Goal: Task Accomplishment & Management: Manage account settings

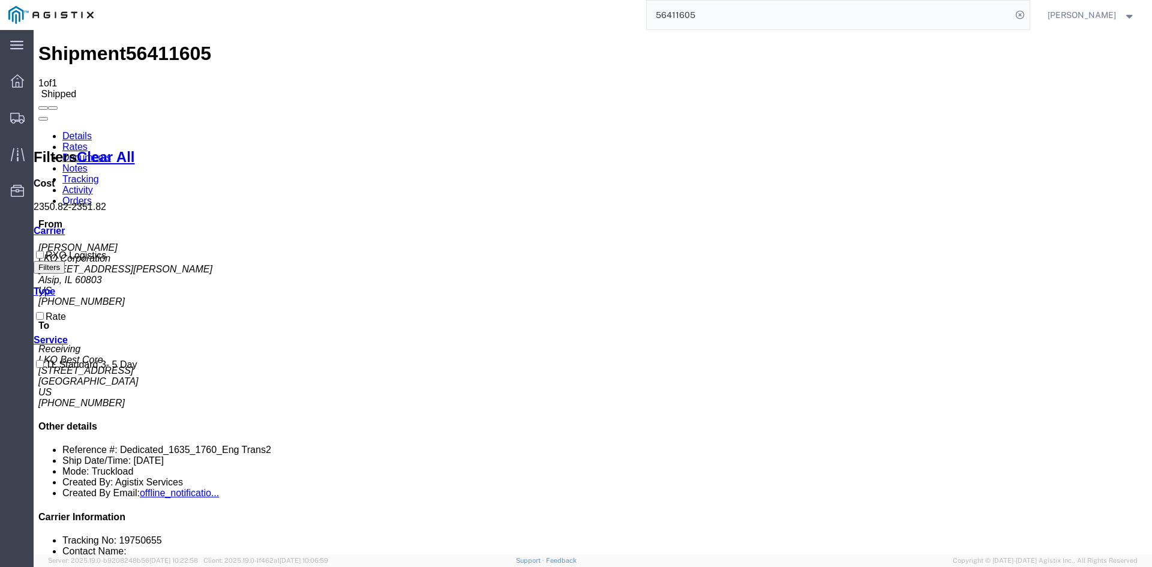
click at [99, 174] on link "Tracking" at bounding box center [80, 179] width 37 height 10
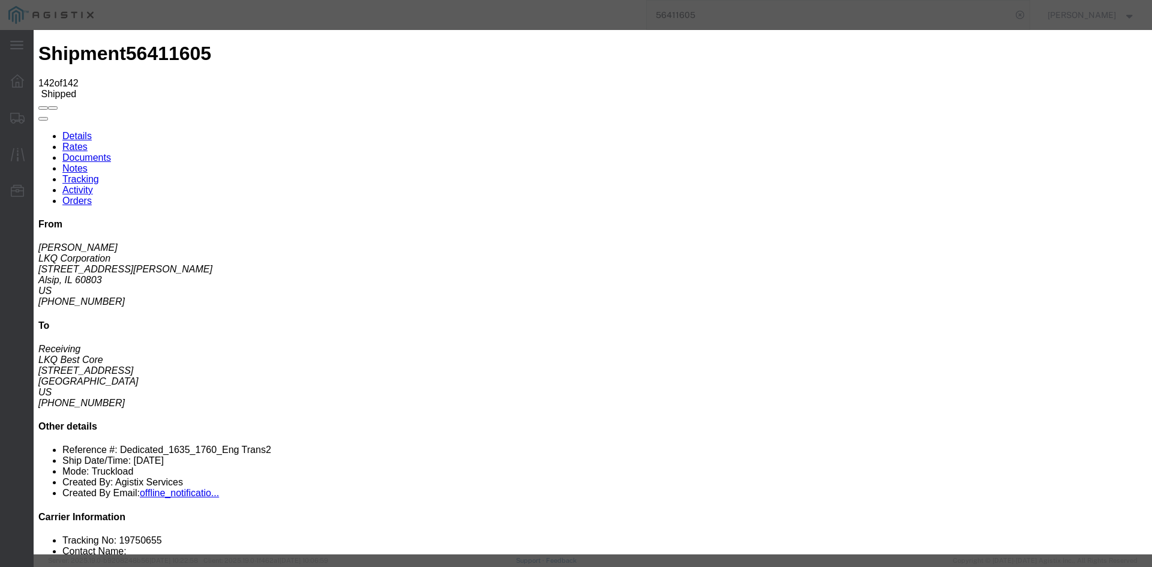
type input "[DATE]"
type input "1:00 PM"
select select "DELIVRED"
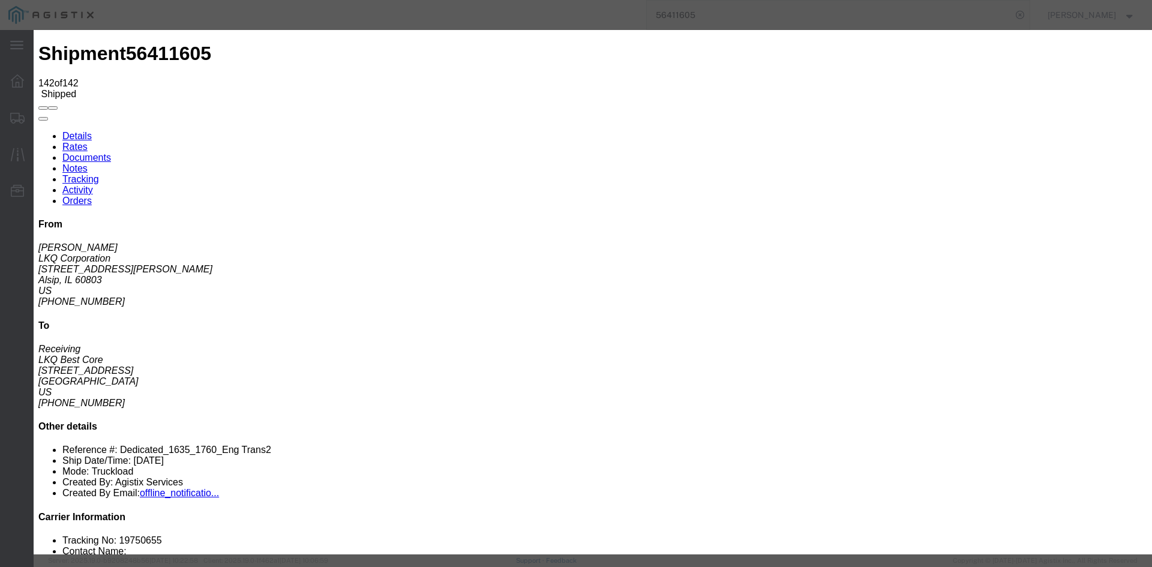
type input "[DATE]"
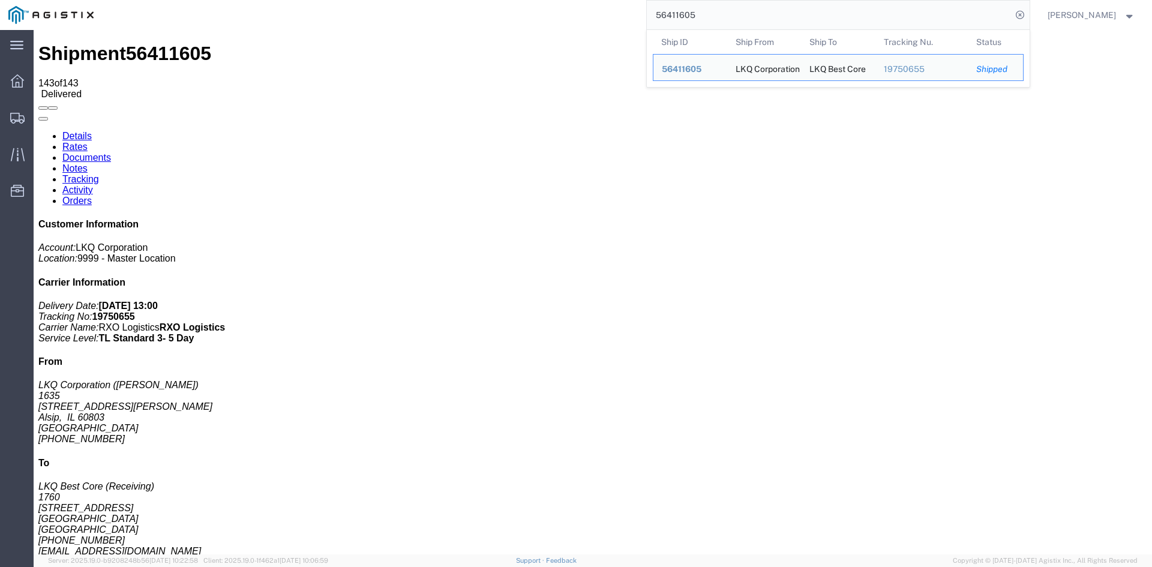
drag, startPoint x: 728, startPoint y: 8, endPoint x: 635, endPoint y: 11, distance: 93.6
click at [639, 11] on div "56411605 Ship ID Ship From Ship To Tracking Nu. Status Ship ID 56411605 Ship Fr…" at bounding box center [565, 15] width 927 height 30
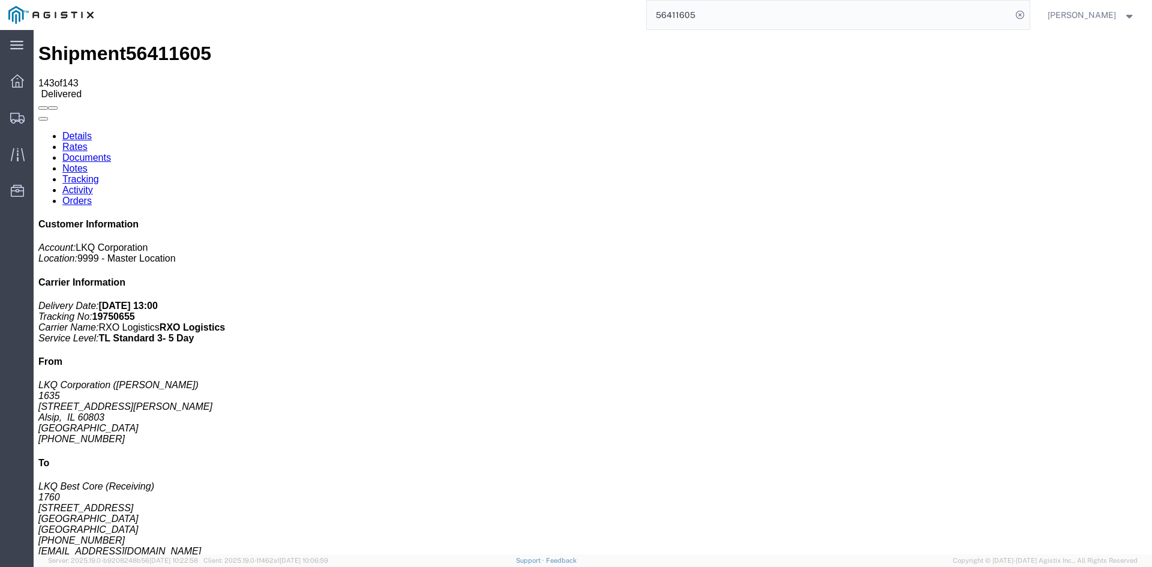
paste input "582"
type input "56411582"
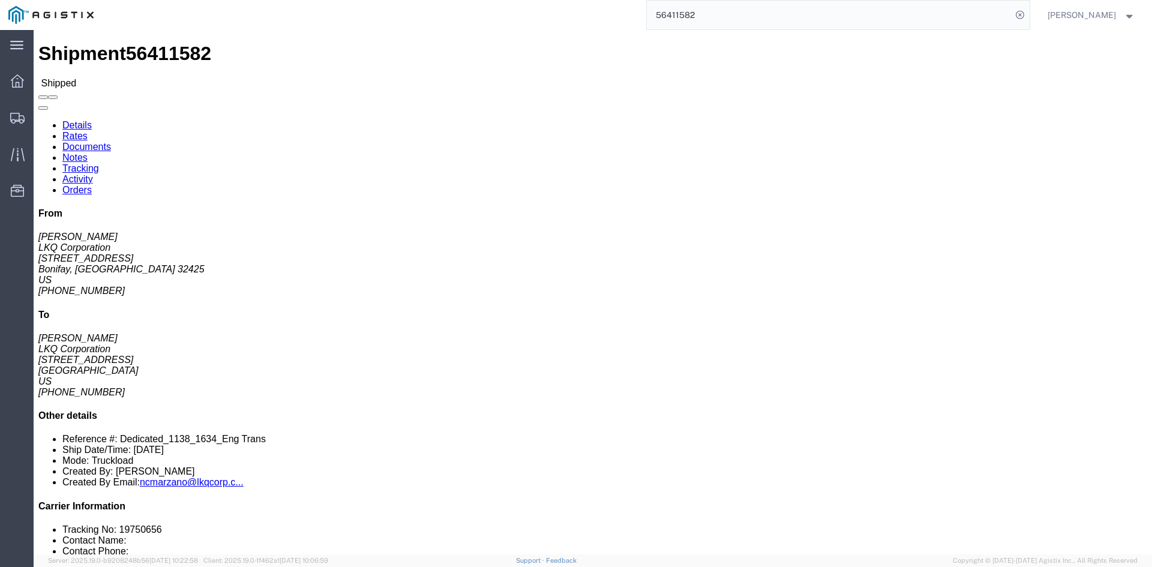
click link "Rates"
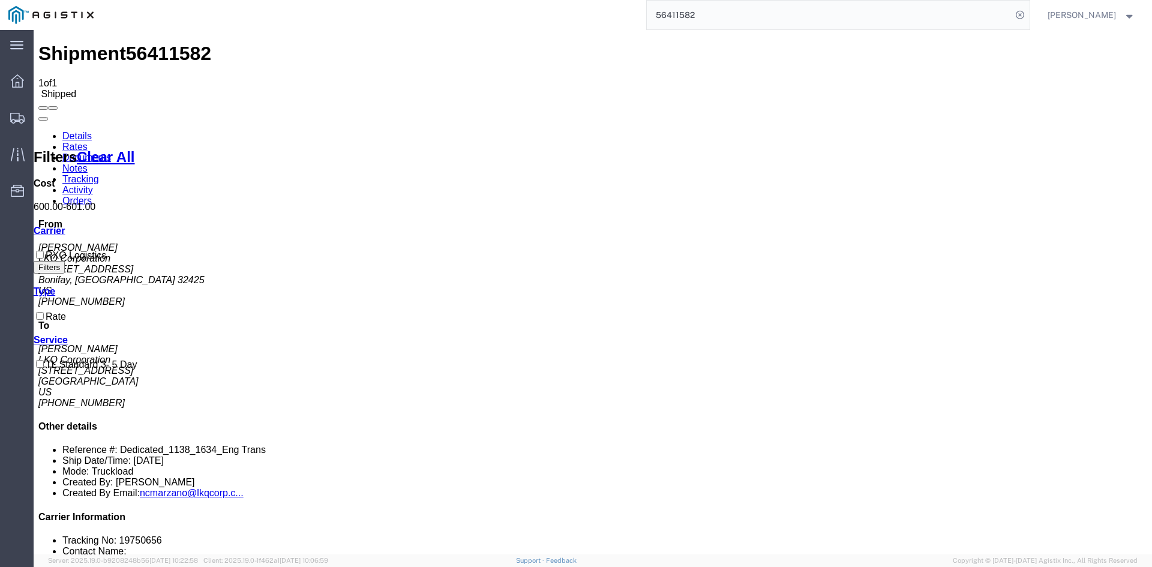
click at [99, 174] on link "Tracking" at bounding box center [80, 179] width 37 height 10
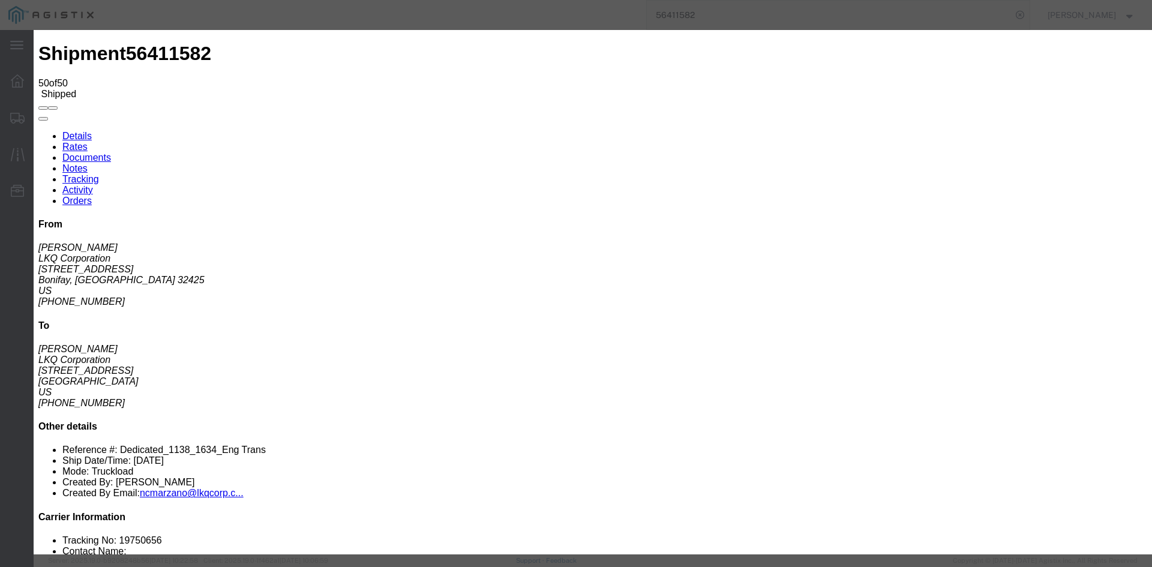
type input "[DATE]"
type input "1:00 PM"
select select "DELIVRED"
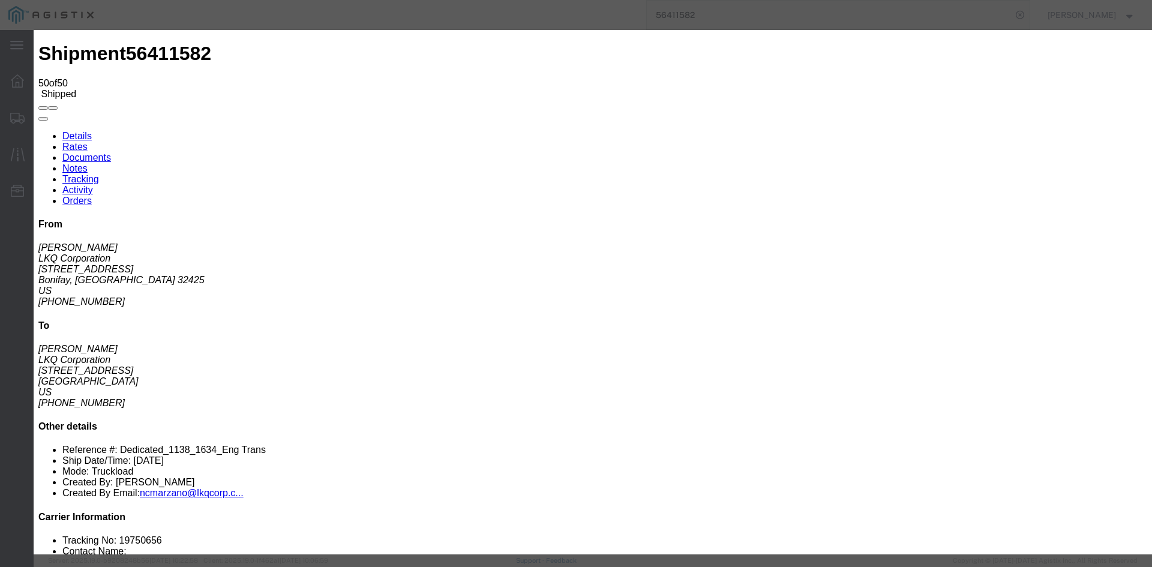
type input "[DATE]"
type input "7:40 AM"
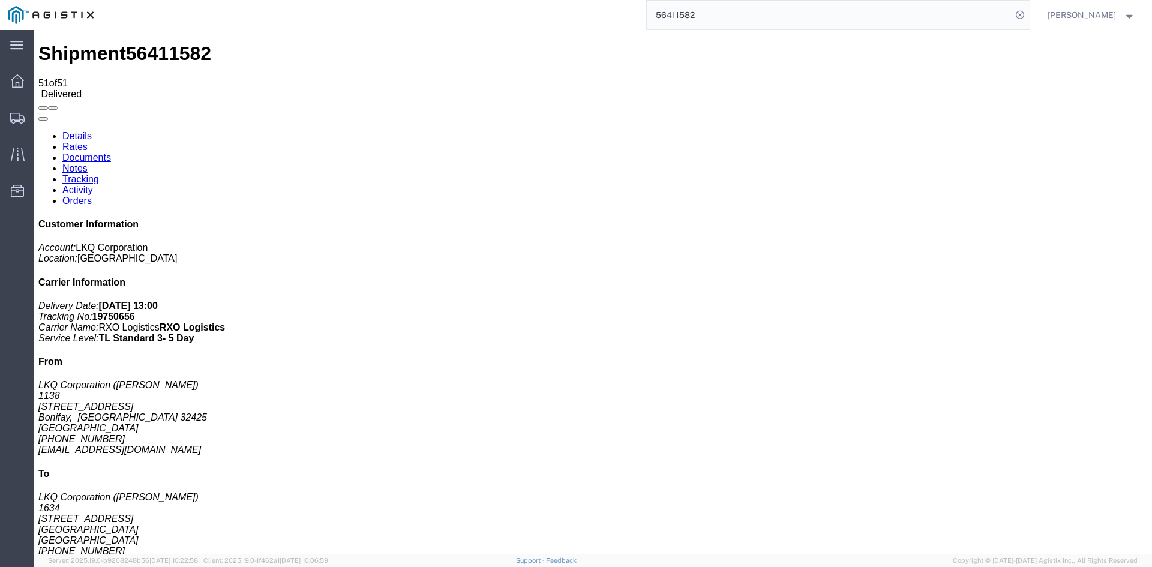
drag, startPoint x: 720, startPoint y: 17, endPoint x: 648, endPoint y: 13, distance: 72.7
click at [648, 13] on div "56411582" at bounding box center [565, 15] width 927 height 30
paste input "8"
type input "56411588"
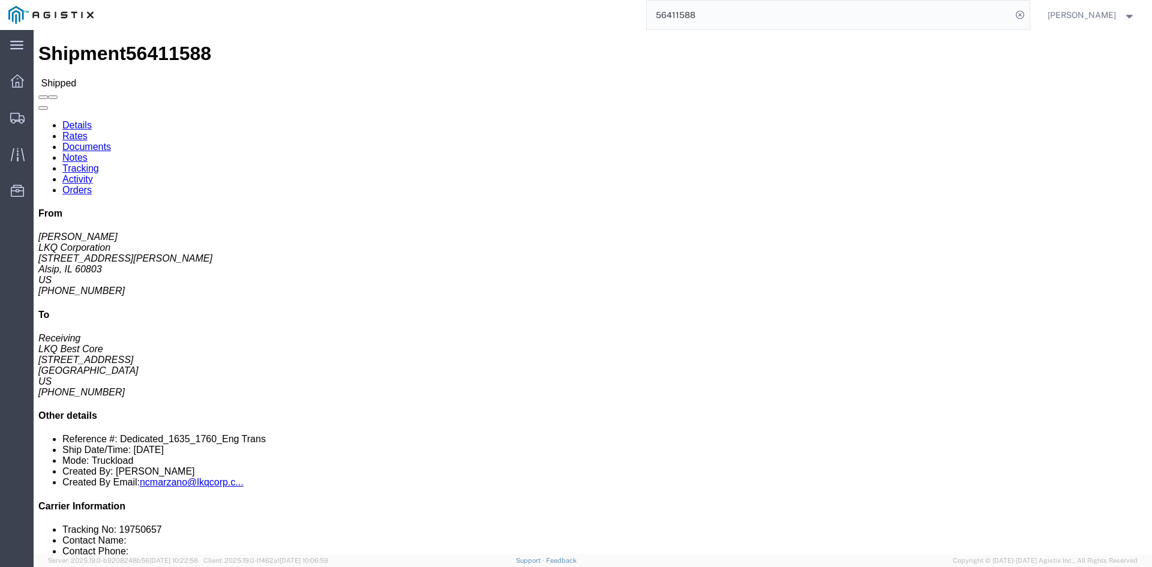
click link "Rates"
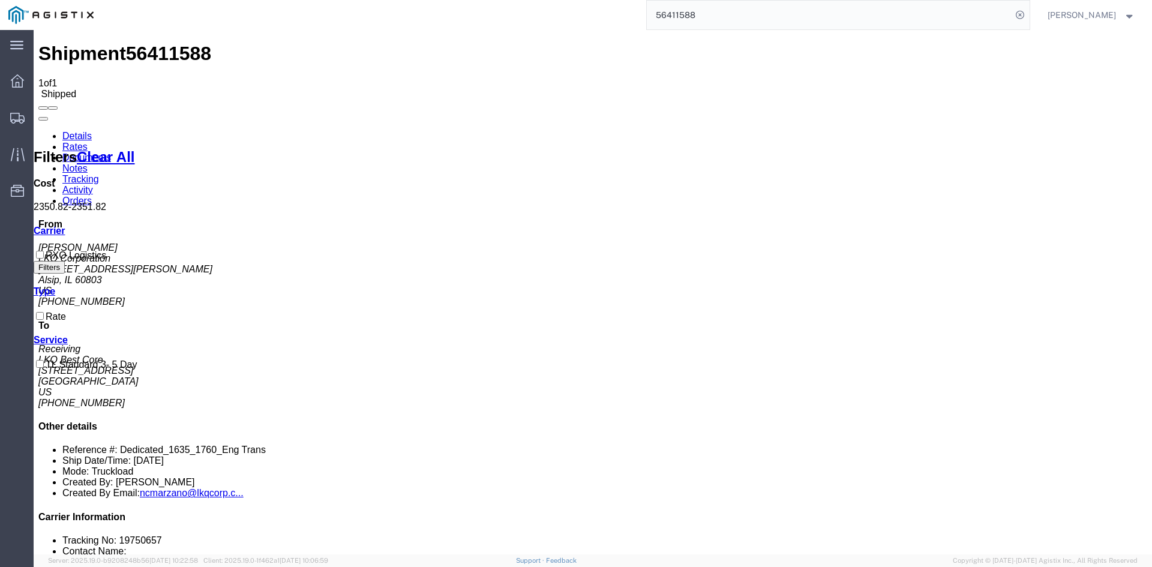
click at [99, 174] on link "Tracking" at bounding box center [80, 179] width 37 height 10
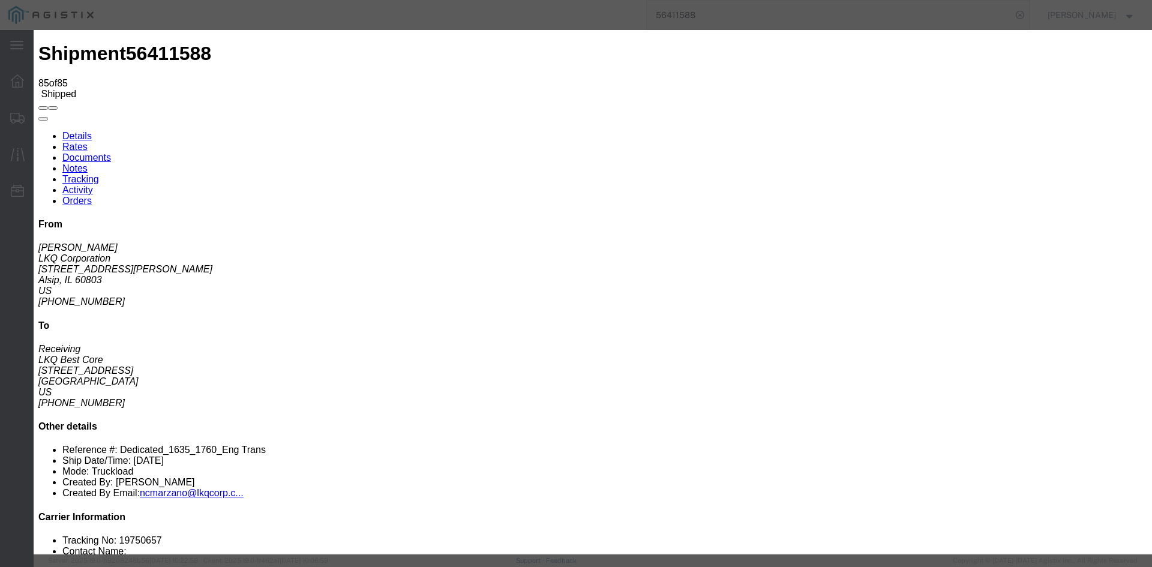
type input "[DATE]"
type input "1:00 PM"
select select "DELIVRED"
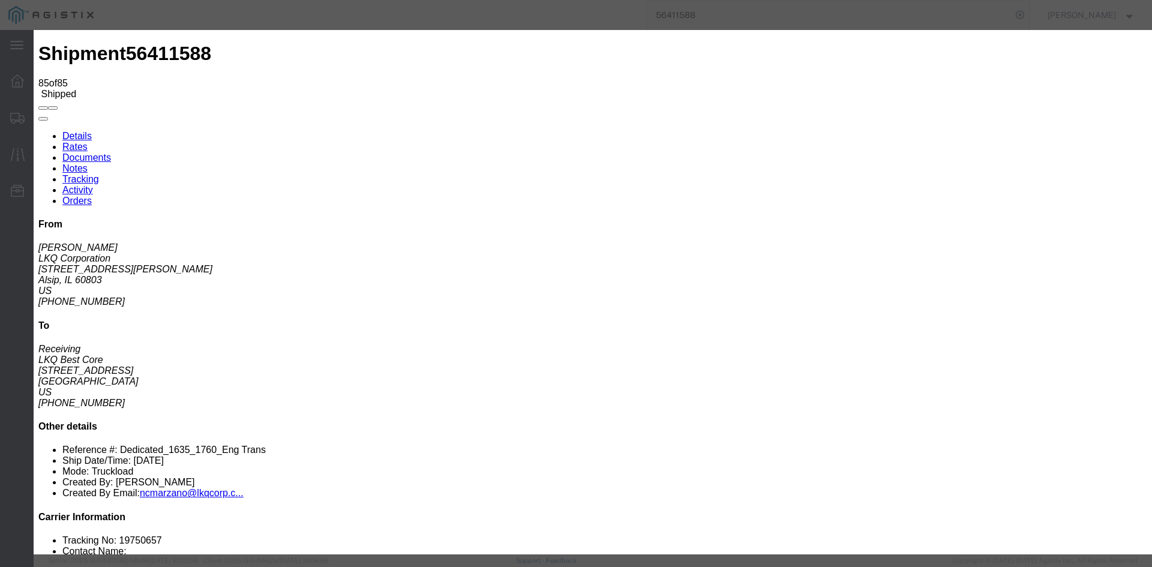
type input "[DATE]"
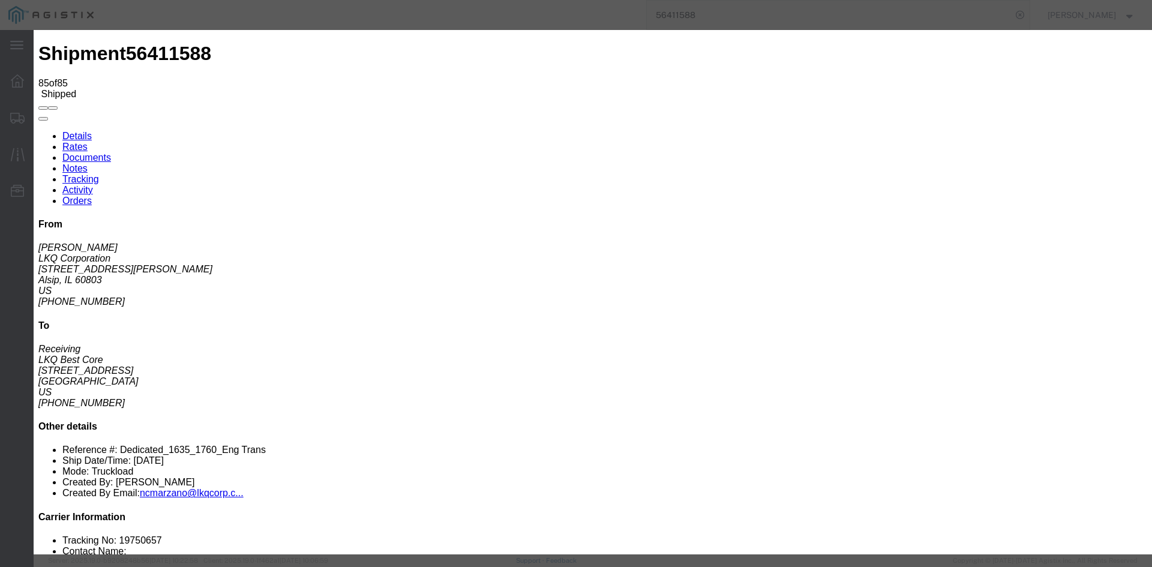
type input "8:28 AM"
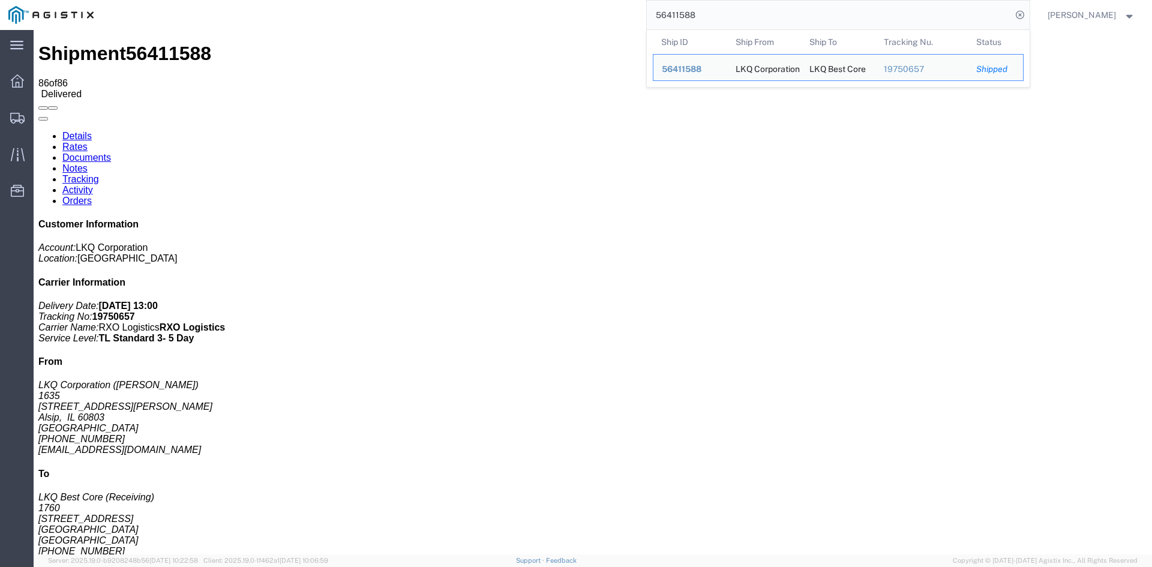
drag, startPoint x: 762, startPoint y: 17, endPoint x: 522, endPoint y: -10, distance: 241.5
click at [522, 0] on html "main_menu Created with Sketch. Collapse Menu Dashboard Shipments Traffic Resour…" at bounding box center [576, 283] width 1152 height 567
paste input "53609"
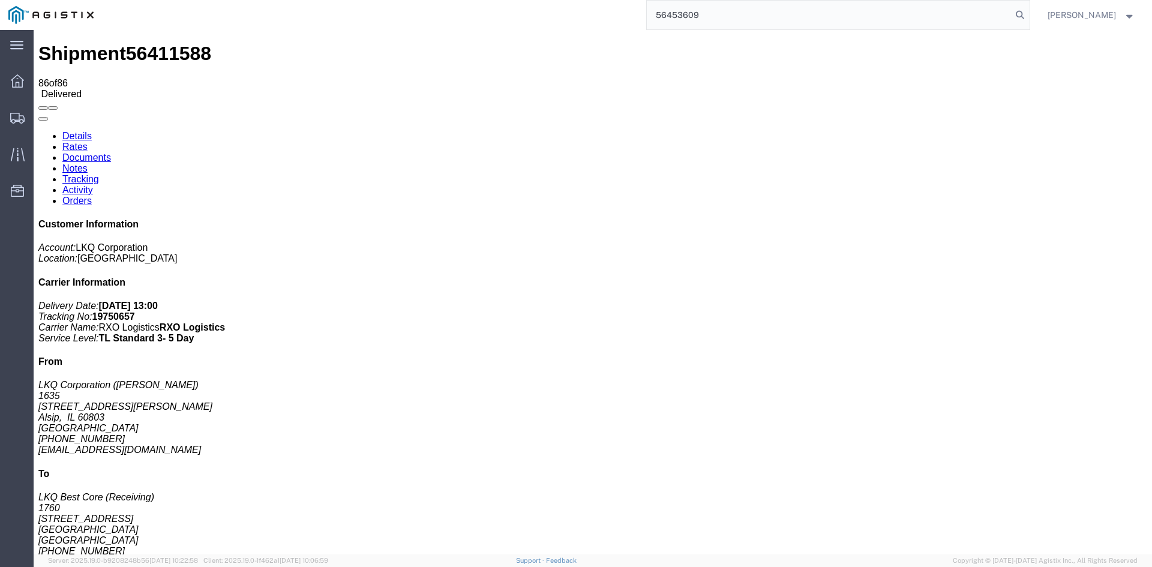
type input "56453609"
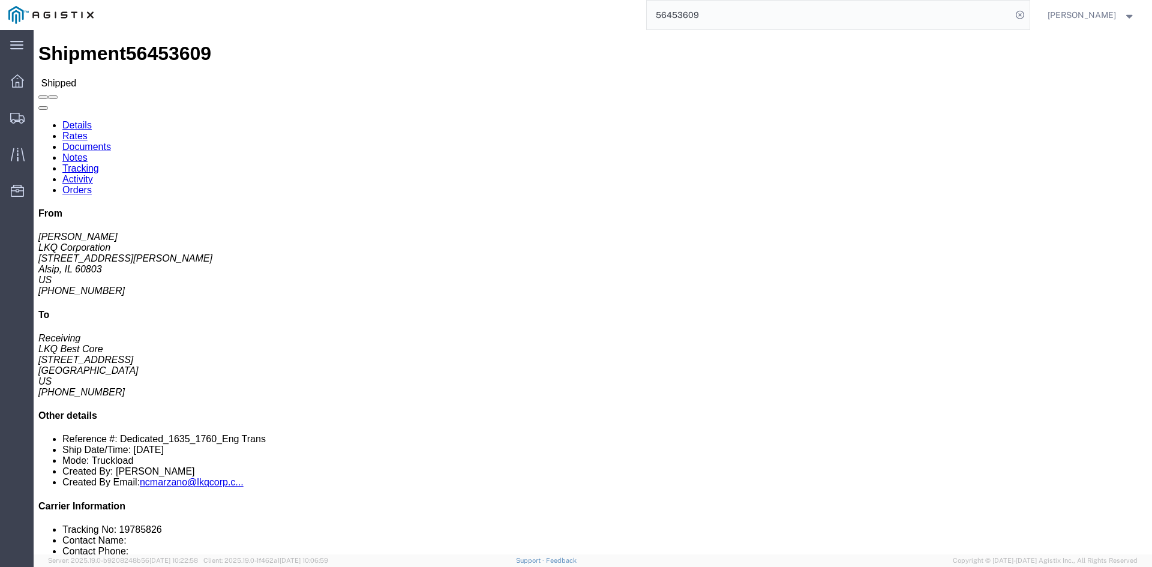
click link "Rates"
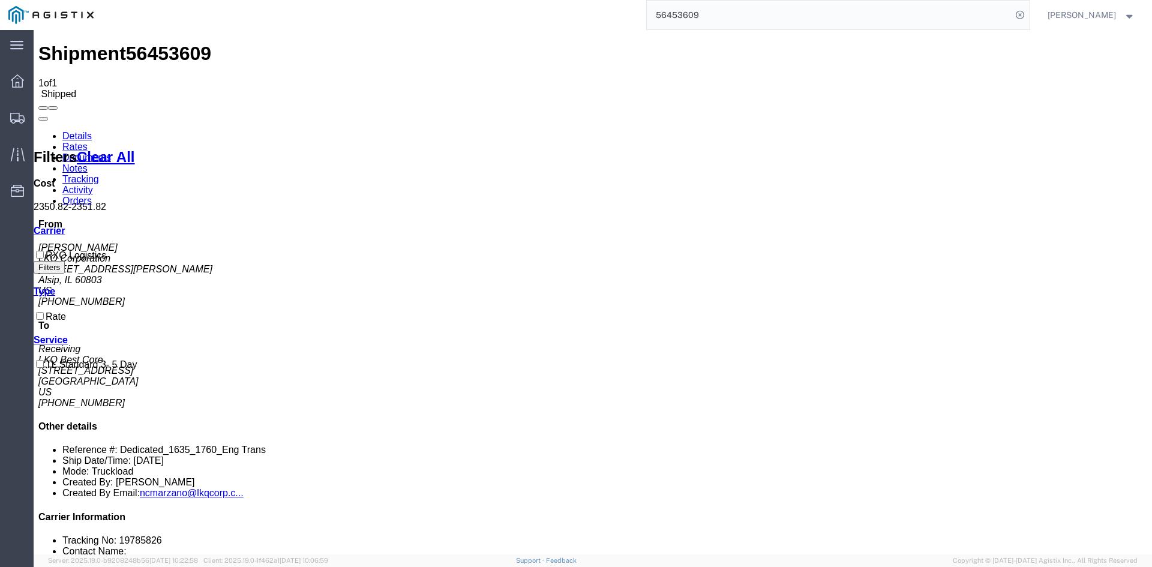
click at [99, 174] on link "Tracking" at bounding box center [80, 179] width 37 height 10
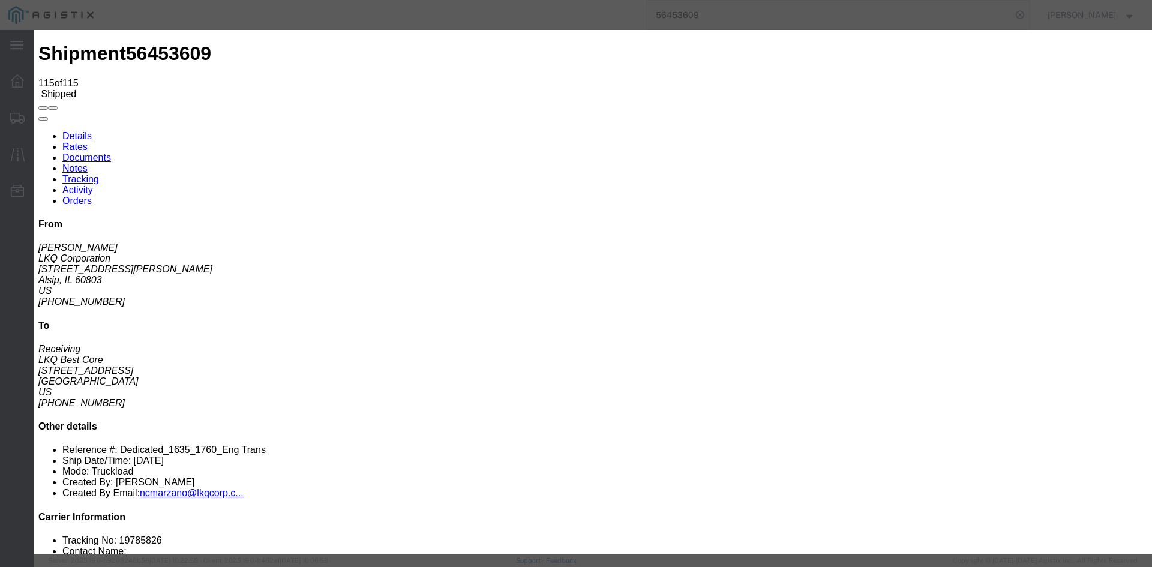
type input "[DATE]"
type input "1:00 PM"
select select "DELIVRED"
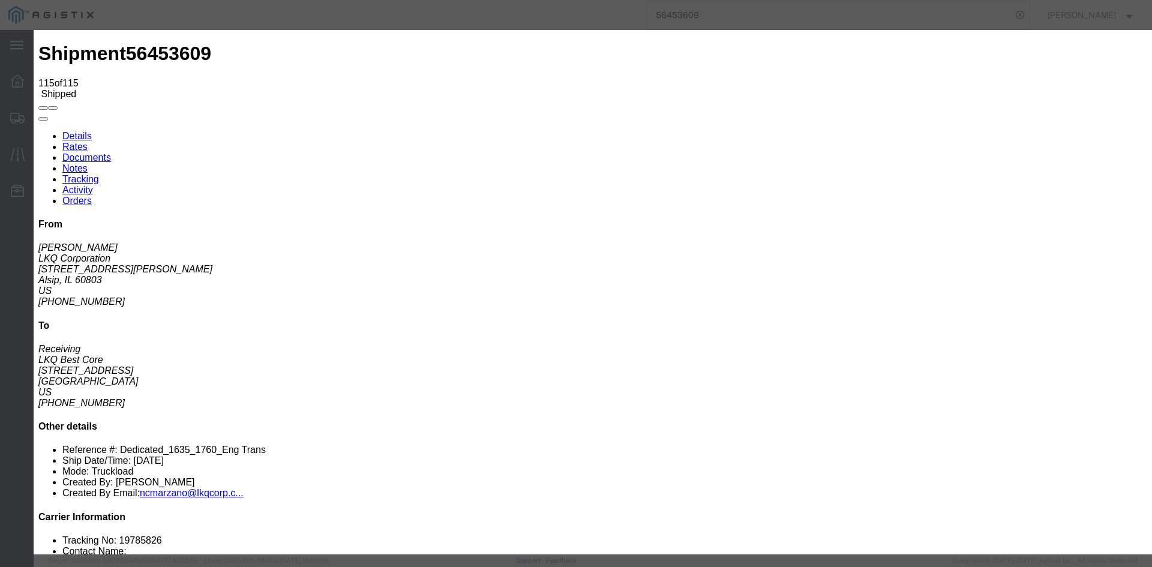
type input "09/17/2025"
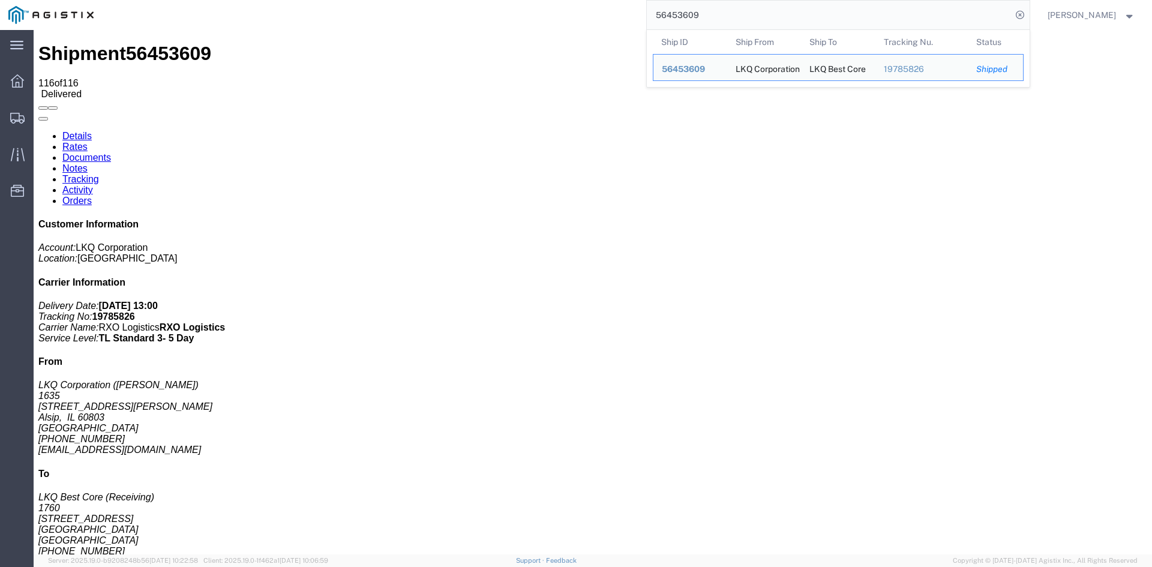
drag, startPoint x: 739, startPoint y: 18, endPoint x: 636, endPoint y: 13, distance: 103.3
click at [639, 13] on div "56453609 Ship ID Ship From Ship To Tracking Nu. Status Ship ID 56453609 Ship Fr…" at bounding box center [565, 15] width 927 height 30
paste input "20"
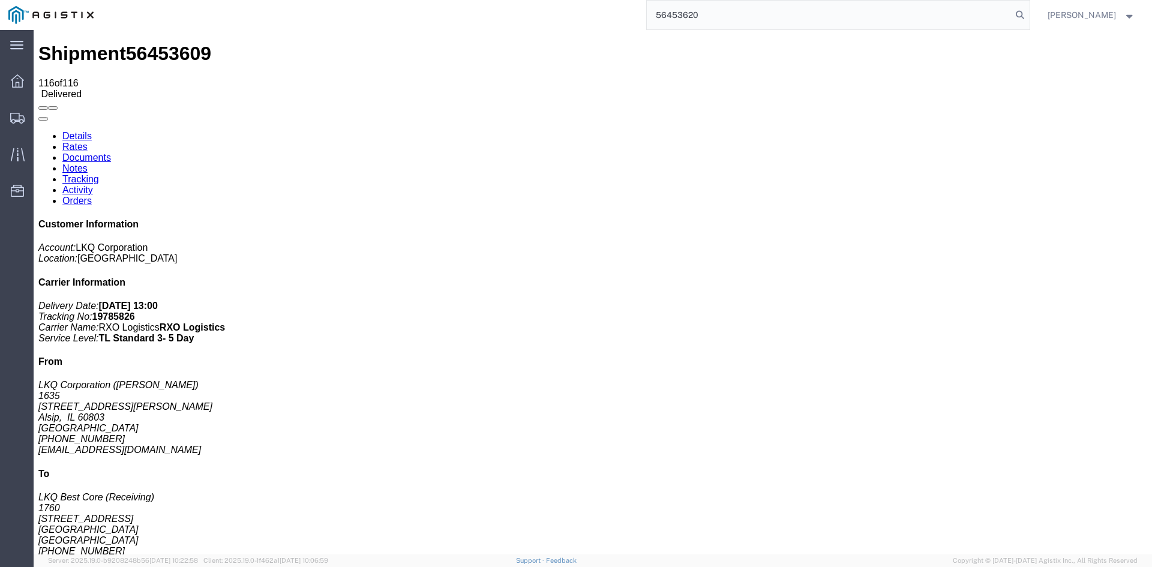
type input "56453620"
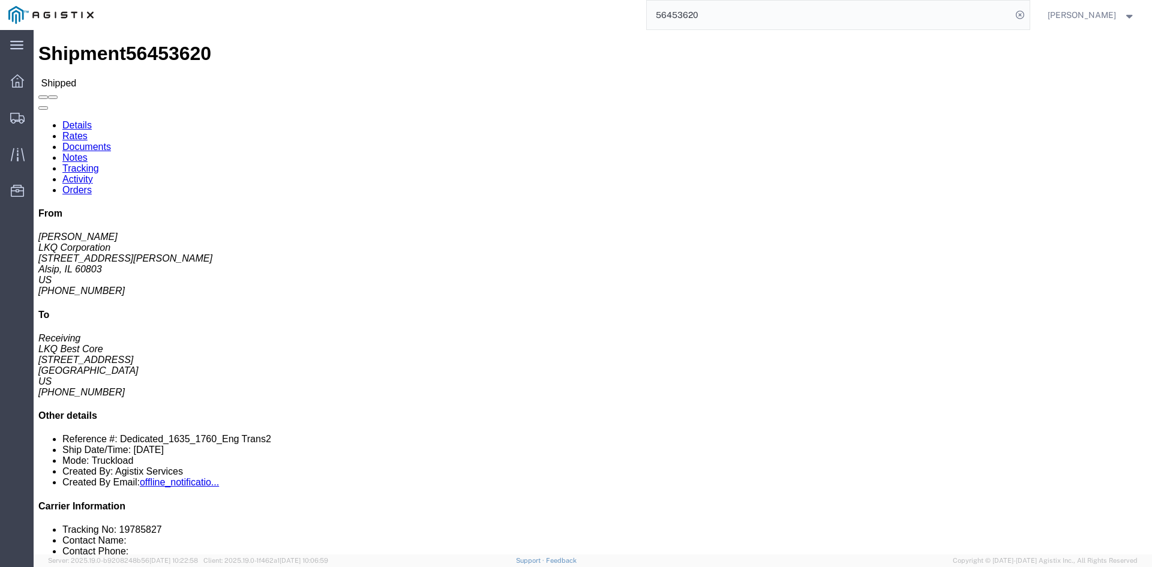
click link "Rates"
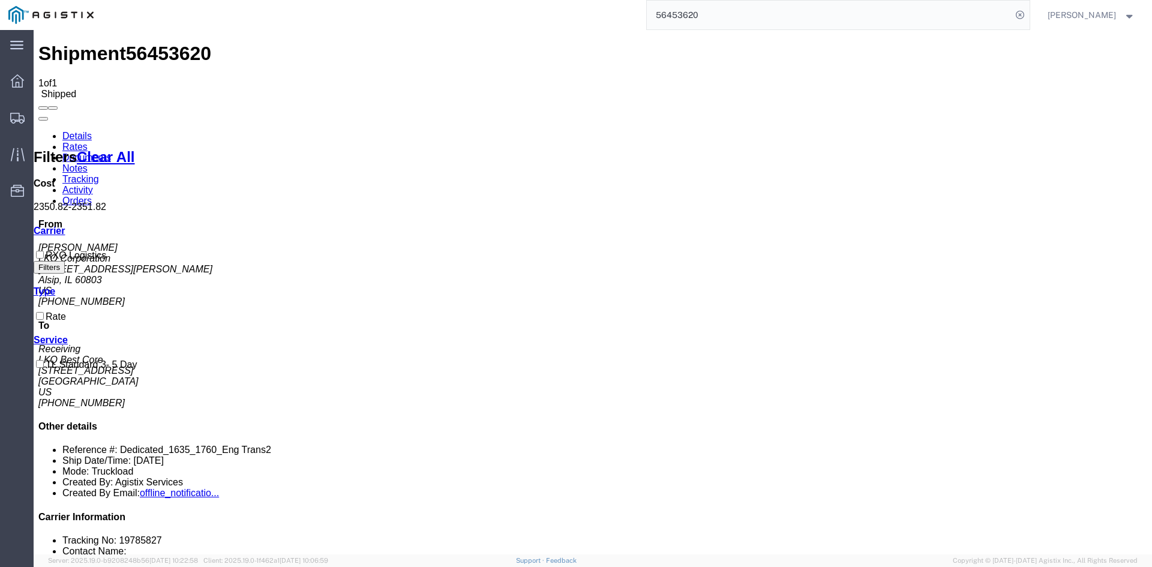
click at [99, 174] on link "Tracking" at bounding box center [80, 179] width 37 height 10
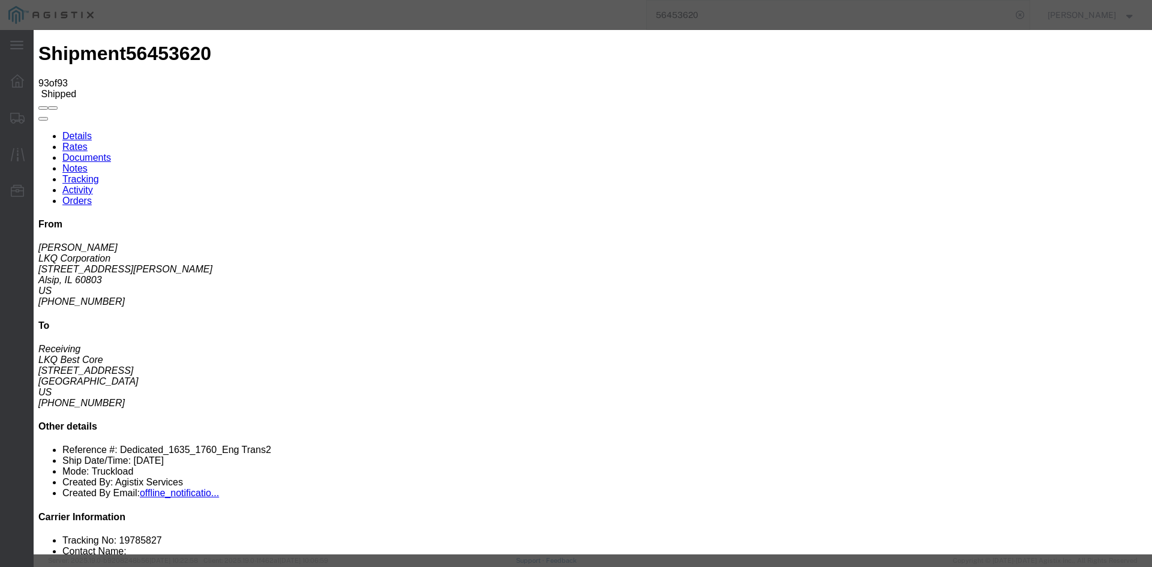
type input "[DATE]"
type input "1:00 PM"
select select "DELIVRED"
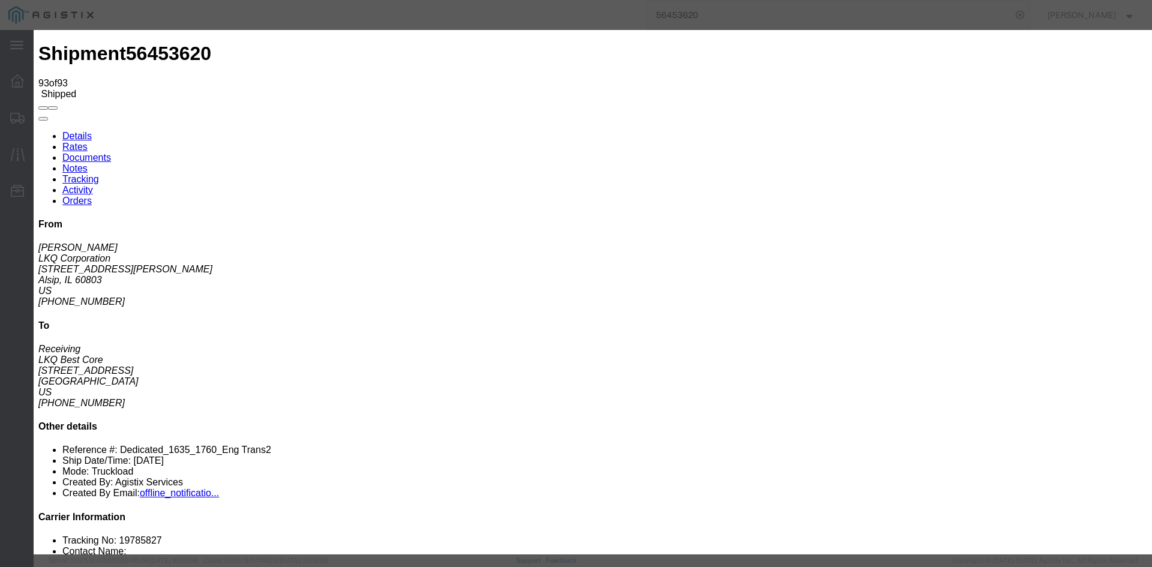
type input "09/16/2025"
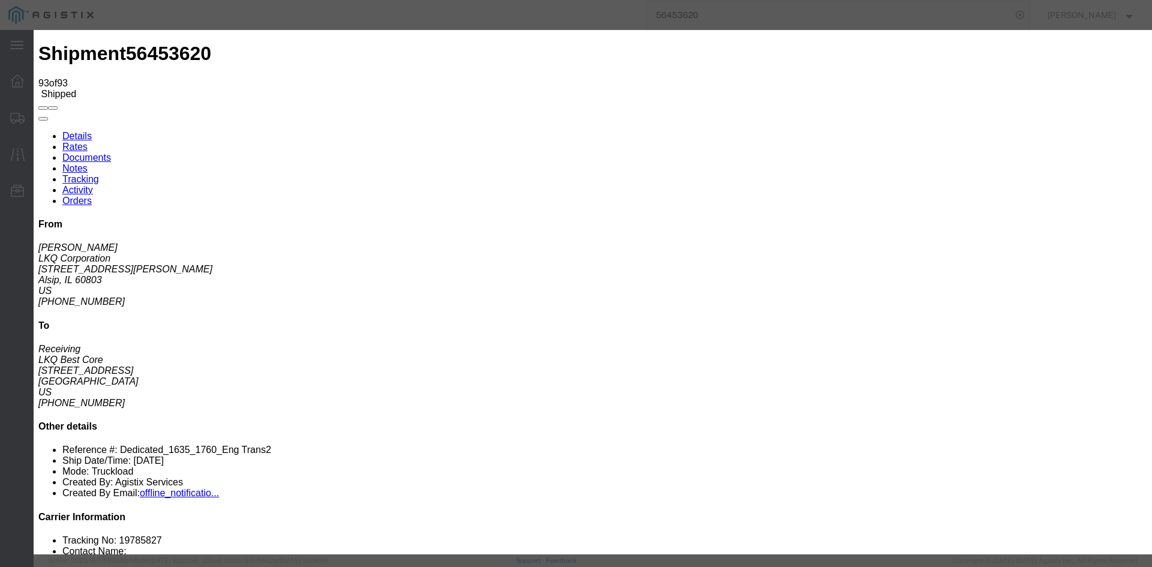
type input "7:16 AM"
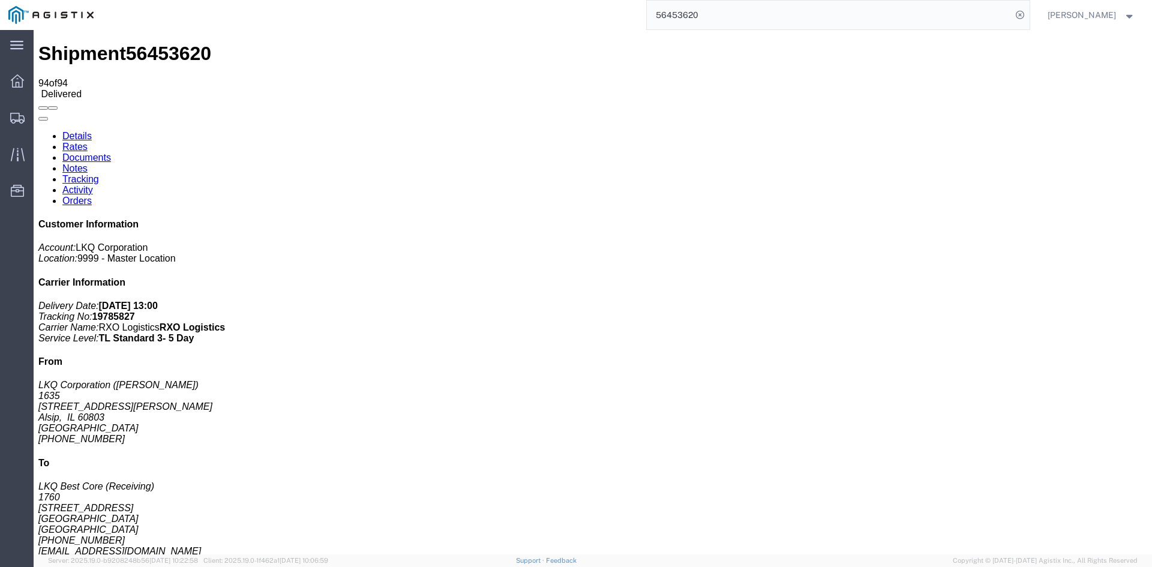
drag, startPoint x: 729, startPoint y: 13, endPoint x: 612, endPoint y: -2, distance: 118.5
click at [612, 0] on html "main_menu Created with Sketch. Collapse Menu Dashboard Shipments Traffic Resour…" at bounding box center [576, 283] width 1152 height 567
paste input "67712"
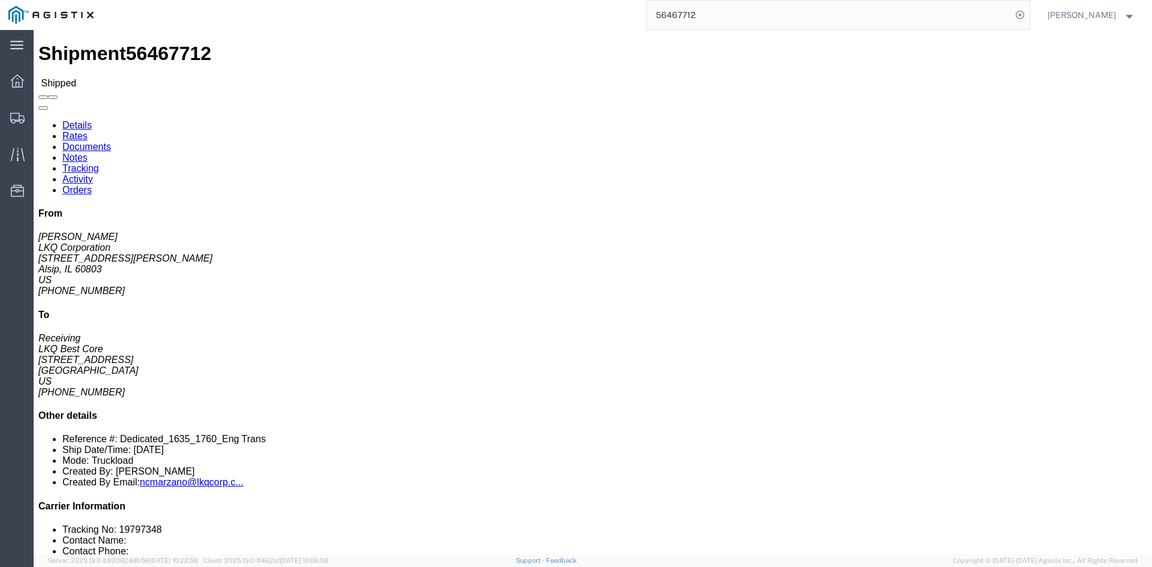
click link "Rates"
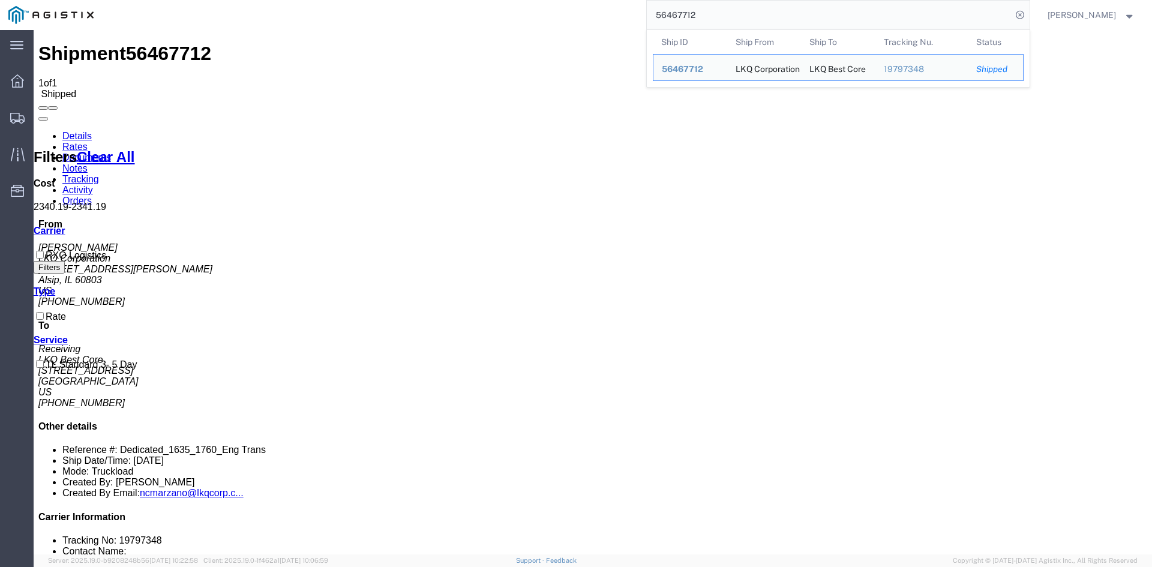
drag, startPoint x: 760, startPoint y: 20, endPoint x: 594, endPoint y: 15, distance: 165.6
click at [595, 15] on div "56467712 Ship ID Ship From Ship To Tracking Nu. Status Ship ID 56467712 Ship Fr…" at bounding box center [565, 15] width 927 height 30
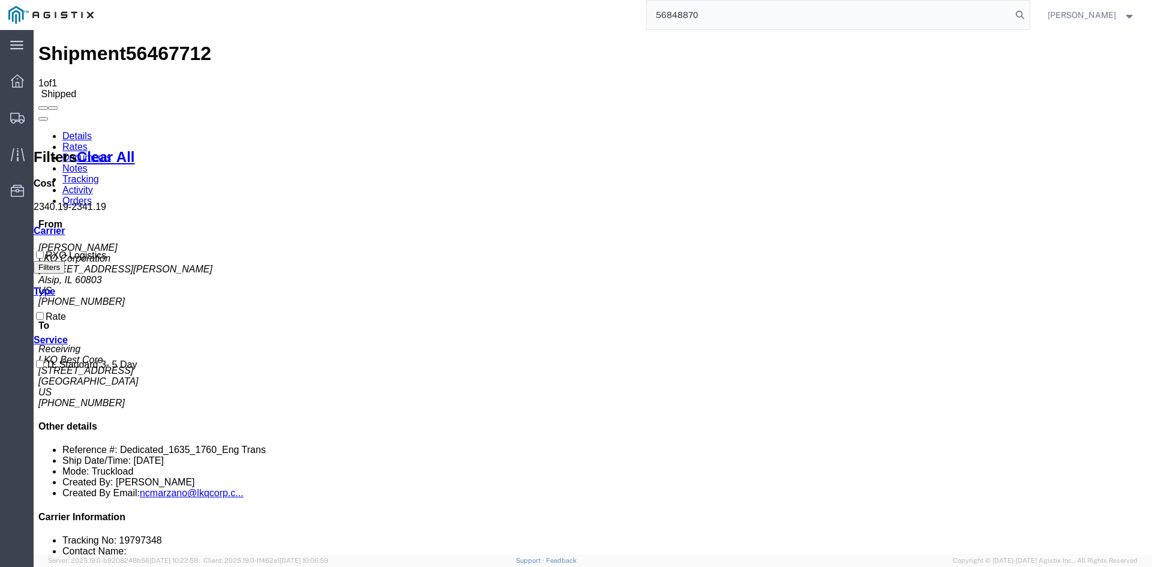
type input "56848870"
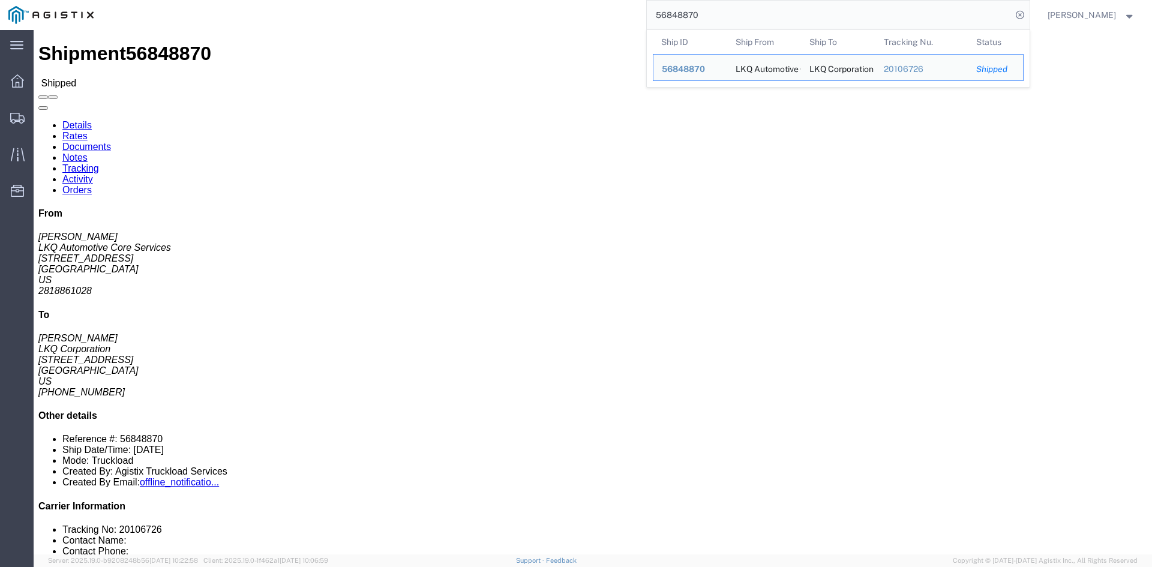
click div "Shipment Detail Ship From LKQ Automotive Core Services ([PERSON_NAME]) 1760 [ST…"
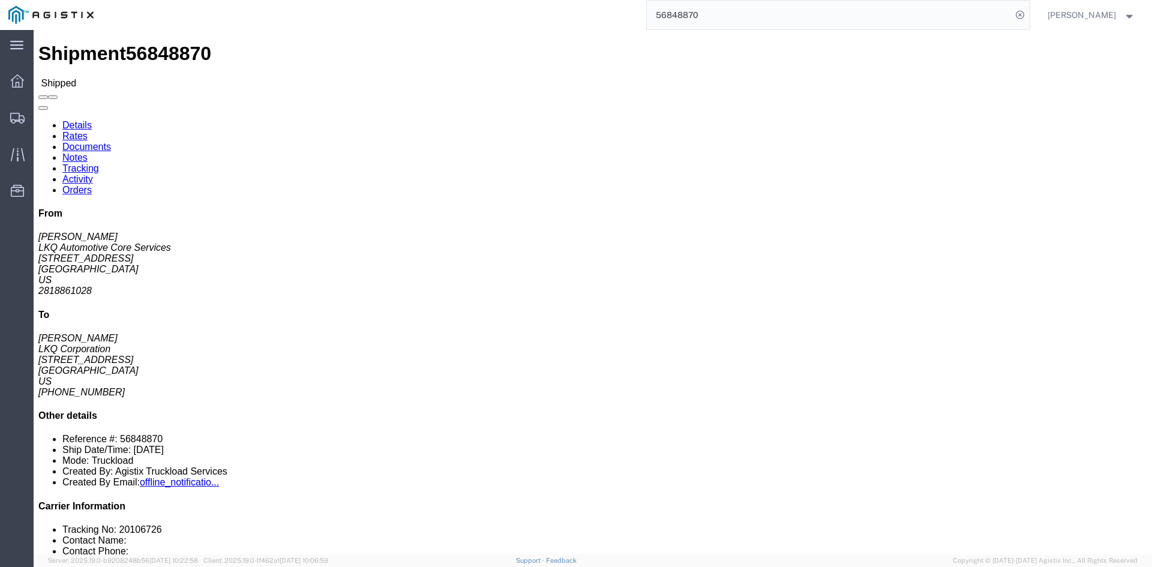
click link "Rates"
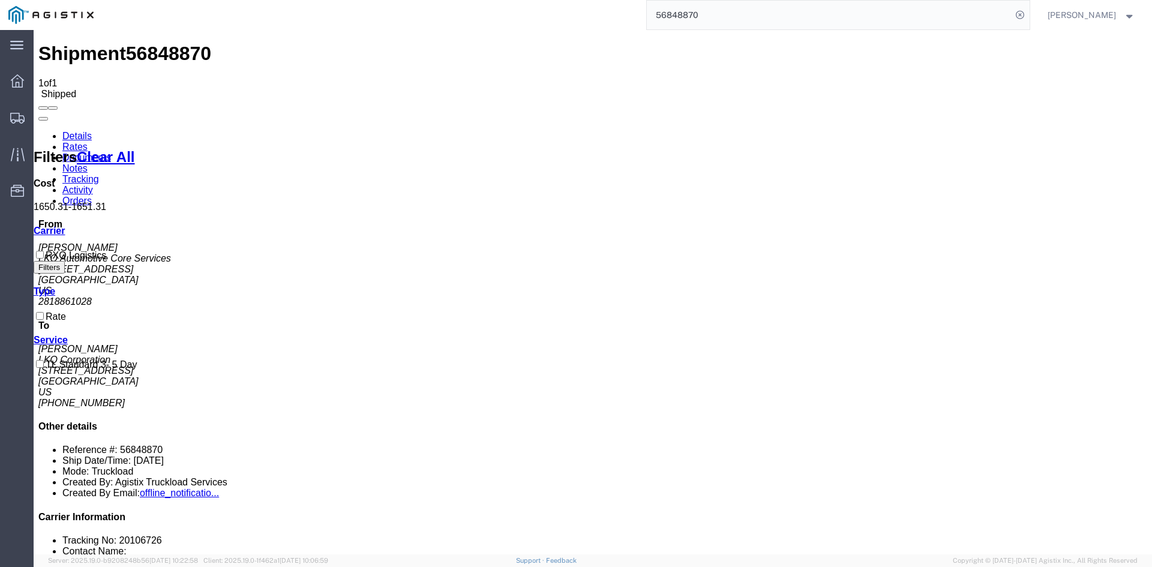
click at [99, 174] on link "Tracking" at bounding box center [80, 179] width 37 height 10
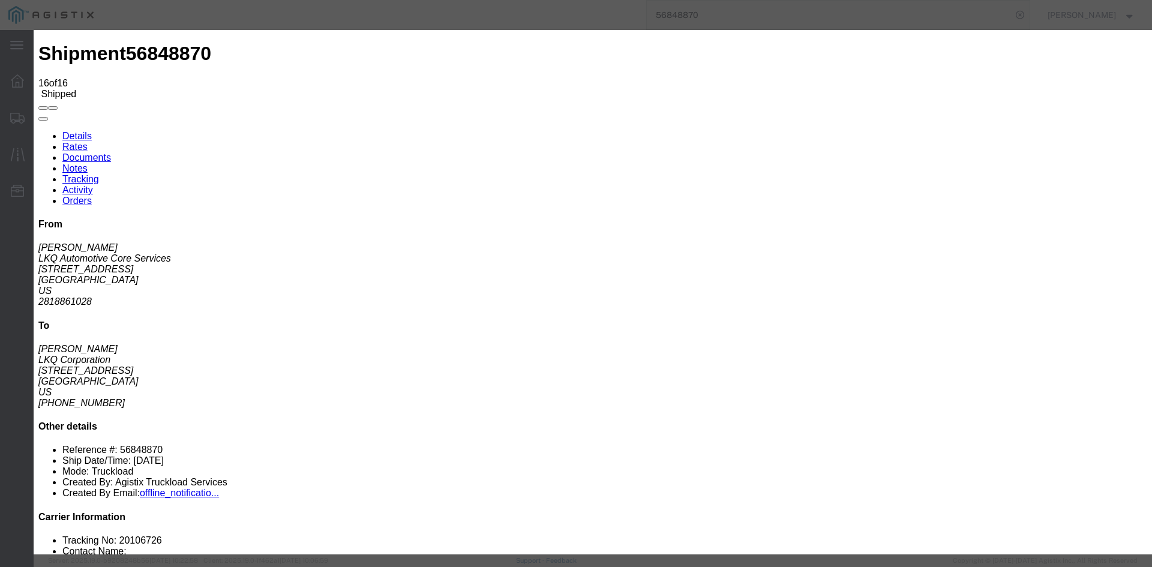
type input "[DATE]"
type input "1:00 PM"
select select "DELIVRED"
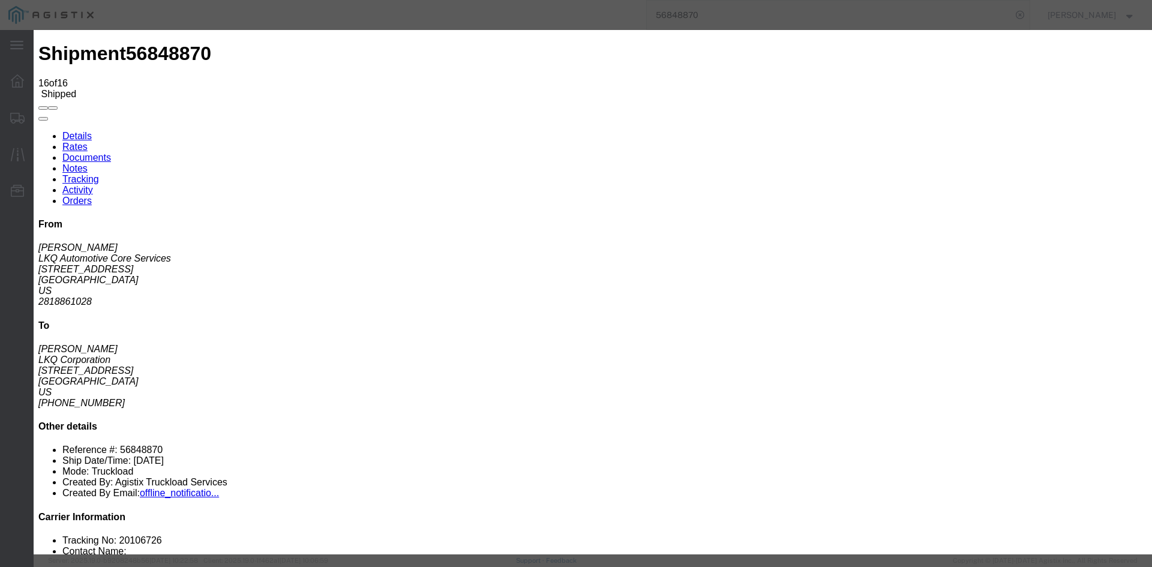
type input "[DATE]"
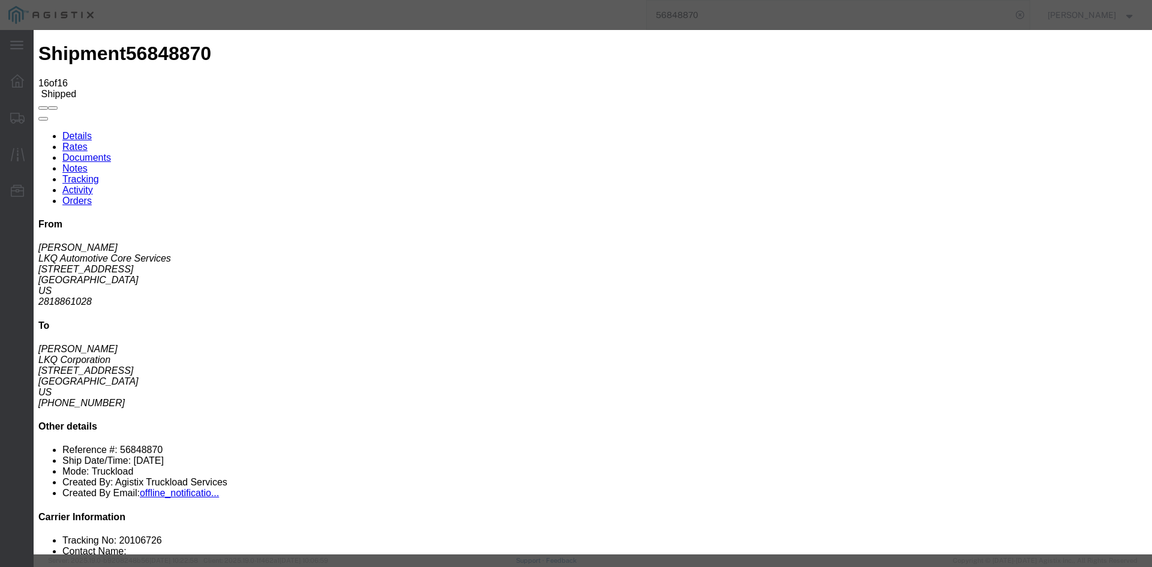
type input "7:09 AM"
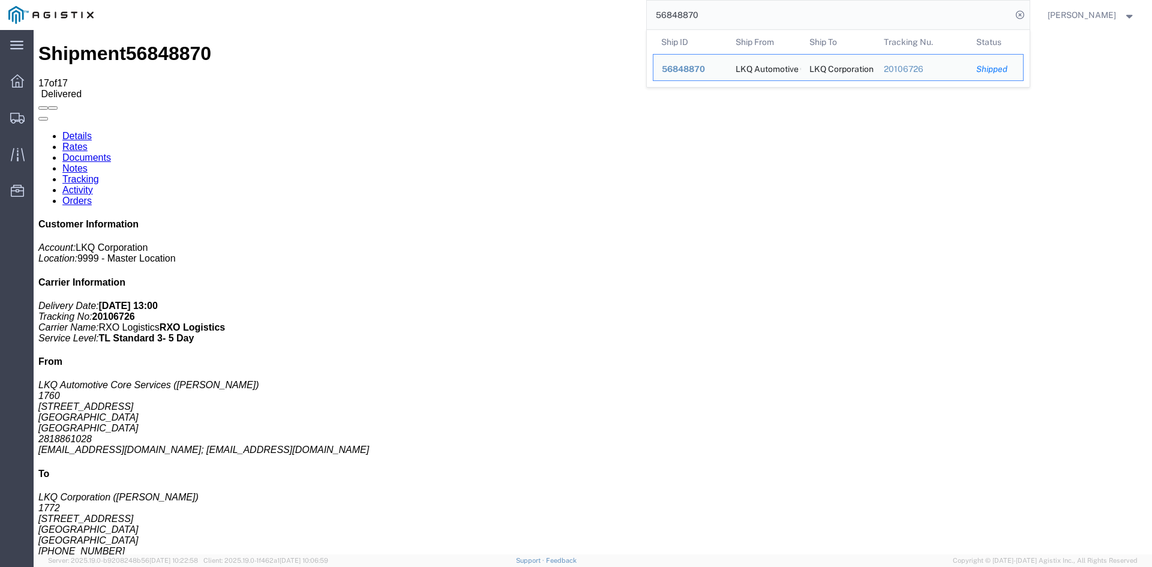
drag, startPoint x: 725, startPoint y: 19, endPoint x: 630, endPoint y: 12, distance: 95.1
click at [630, 12] on div "56848870 Ship ID Ship From Ship To Tracking Nu. Status Ship ID 56848870 Ship Fr…" at bounding box center [565, 15] width 927 height 30
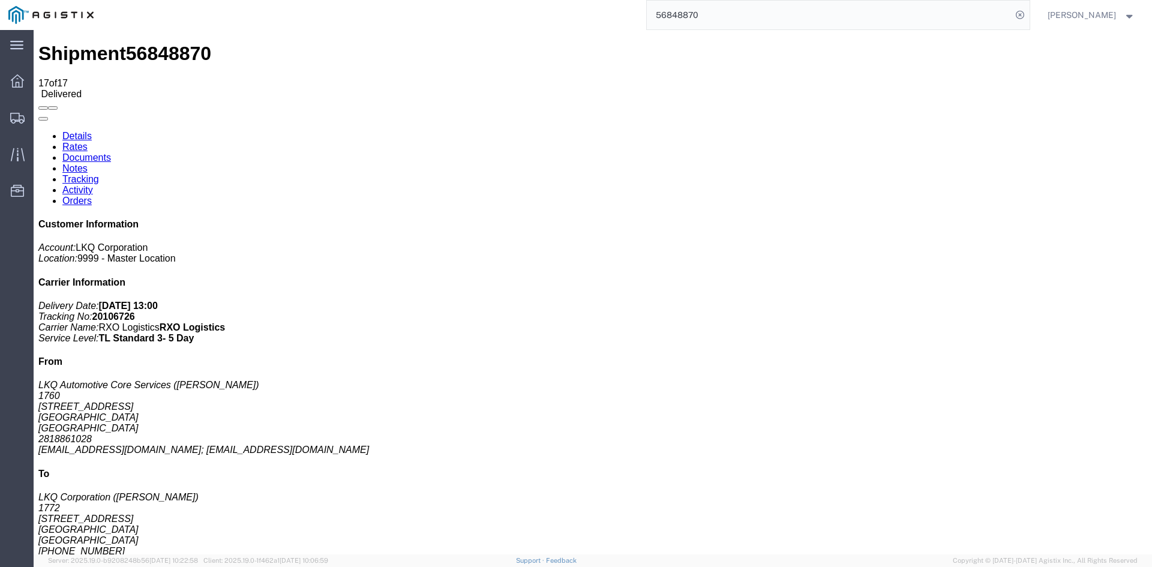
paste input "51294"
type input "56851294"
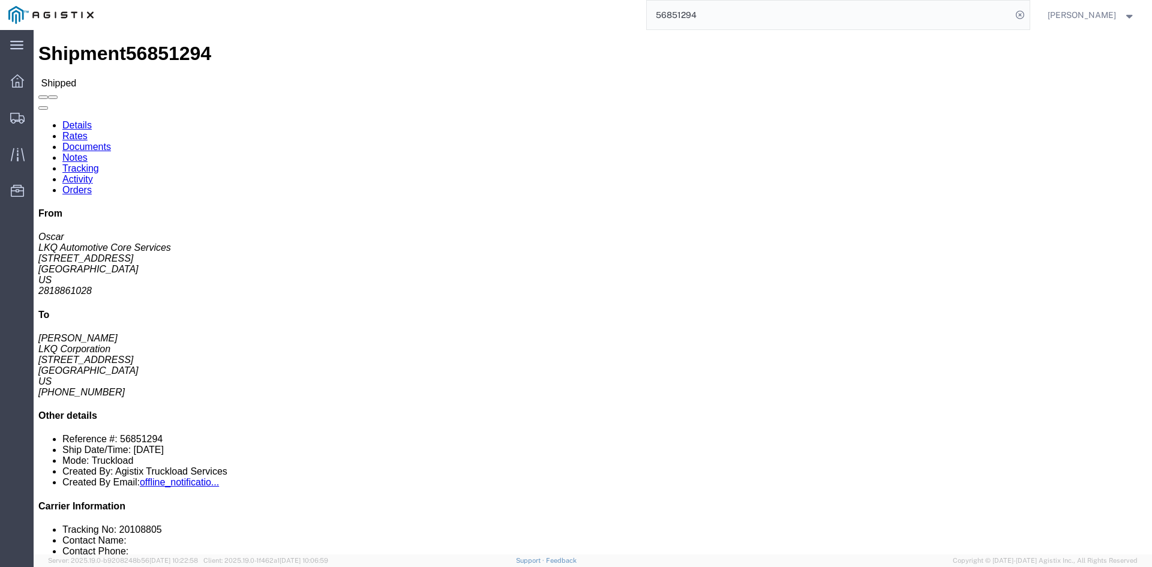
click link "Rates"
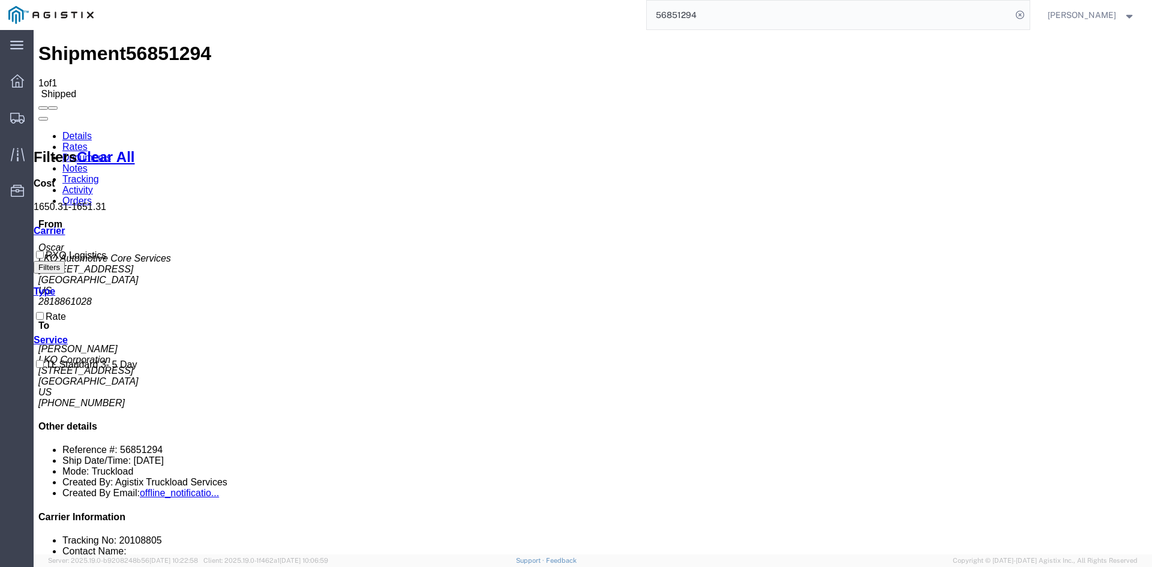
click at [99, 174] on link "Tracking" at bounding box center [80, 179] width 37 height 10
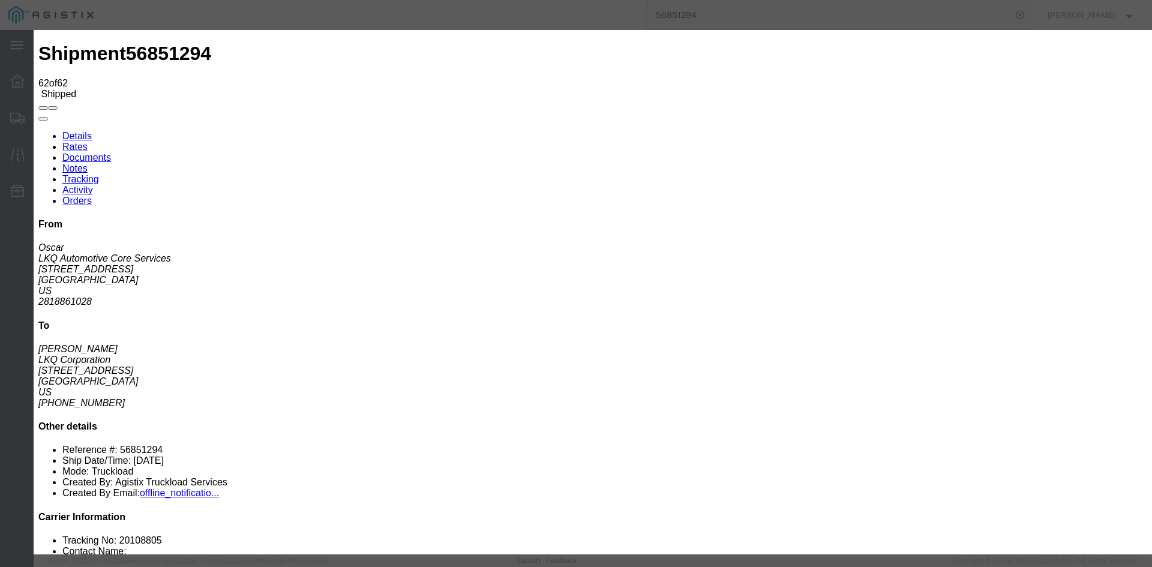
type input "[DATE]"
type input "1:00 PM"
select select "DELIVRED"
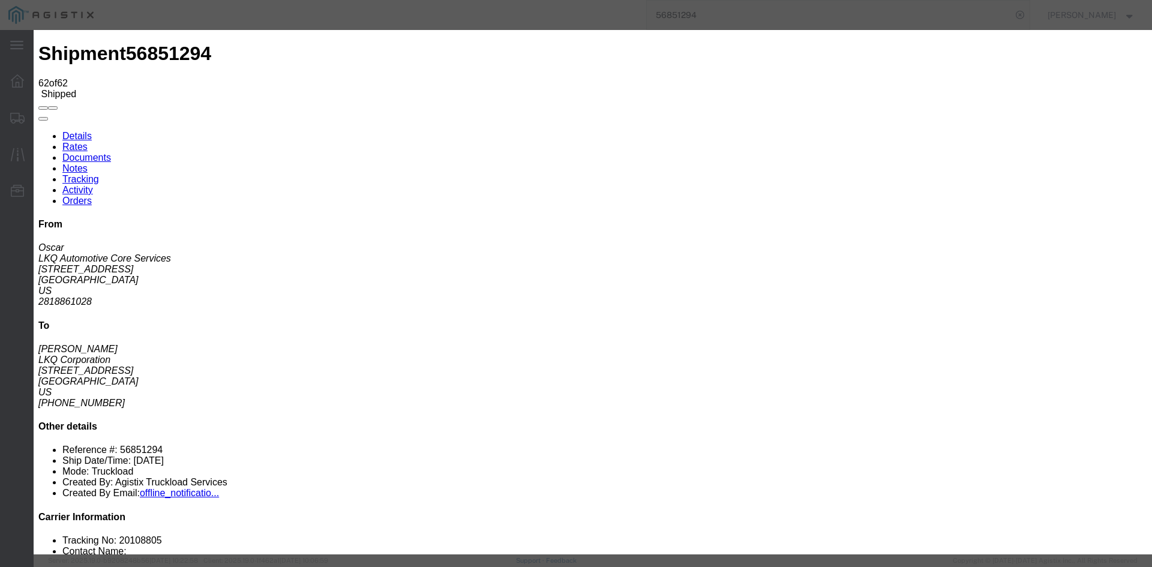
type input "[DATE]"
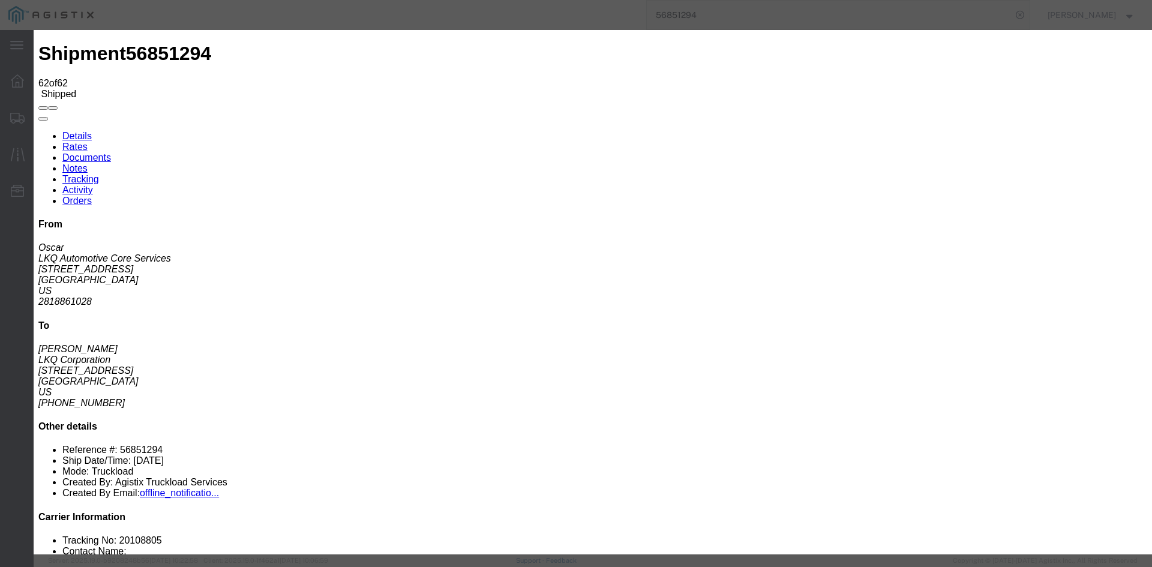
type input "4:07 AM"
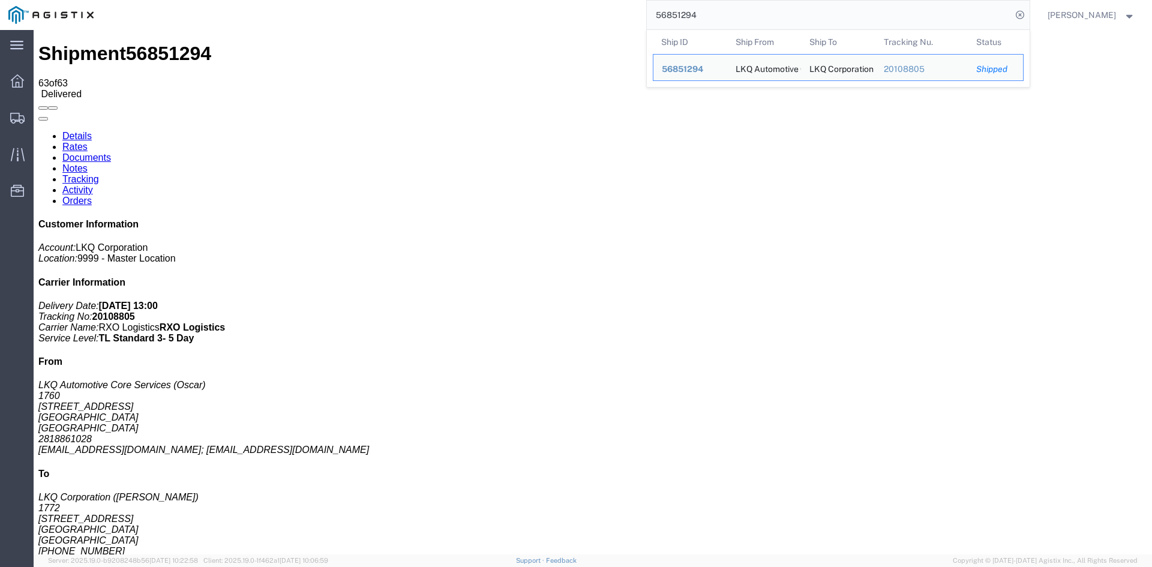
drag, startPoint x: 731, startPoint y: 16, endPoint x: 523, endPoint y: -9, distance: 209.7
click at [523, 0] on html "main_menu Created with Sketch. Collapse Menu Dashboard Shipments Traffic Resour…" at bounding box center [576, 283] width 1152 height 567
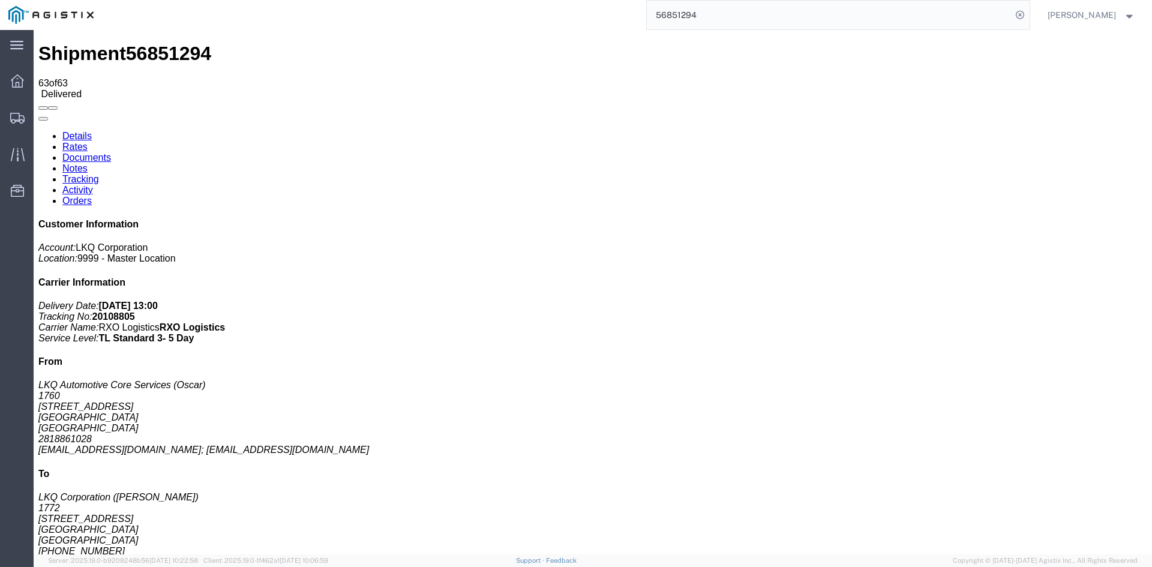
paste input "19058"
type input "56819058"
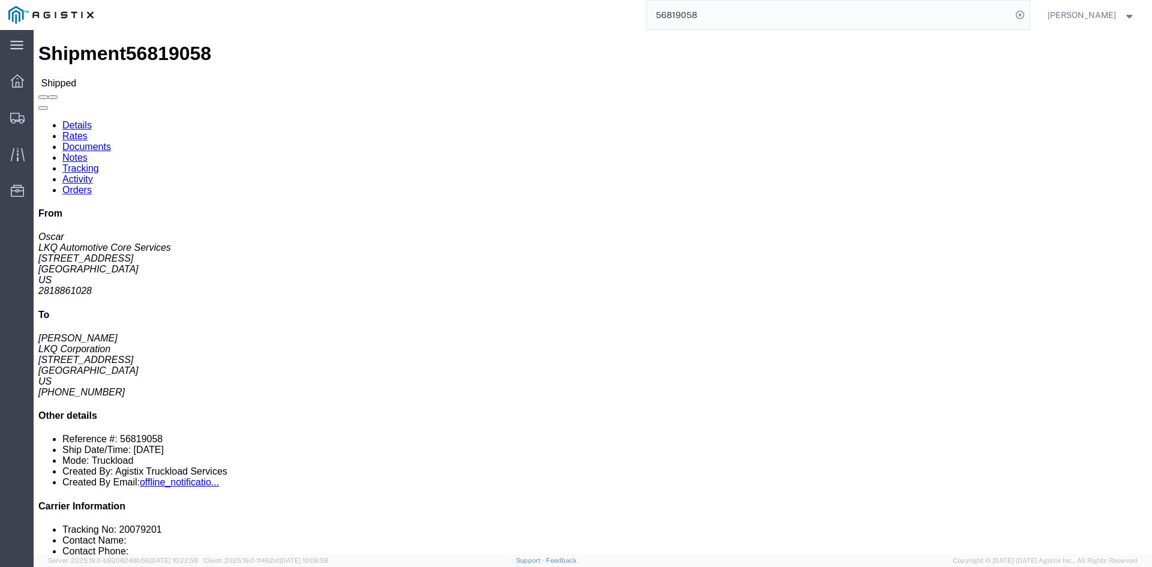
click link "Rates"
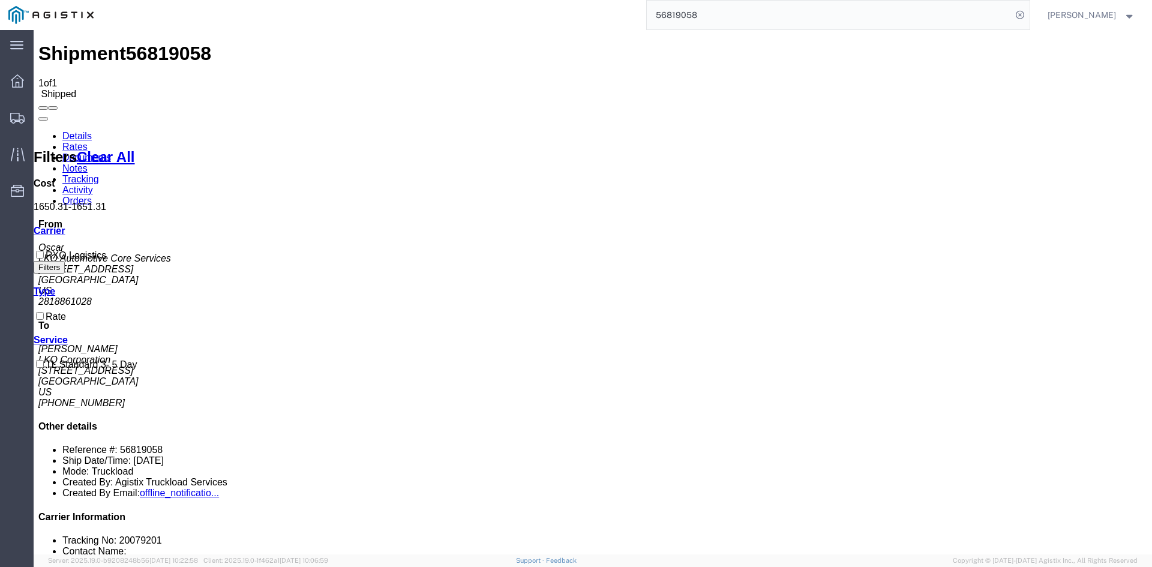
click at [99, 174] on link "Tracking" at bounding box center [80, 179] width 37 height 10
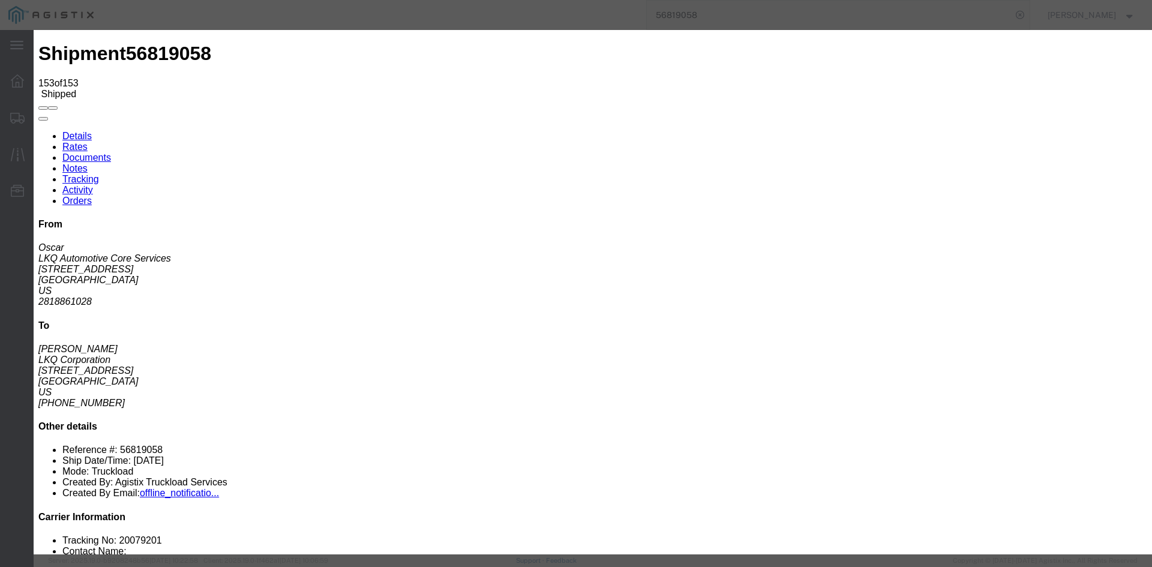
type input "[DATE]"
type input "1:00 PM"
select select "DELIVRED"
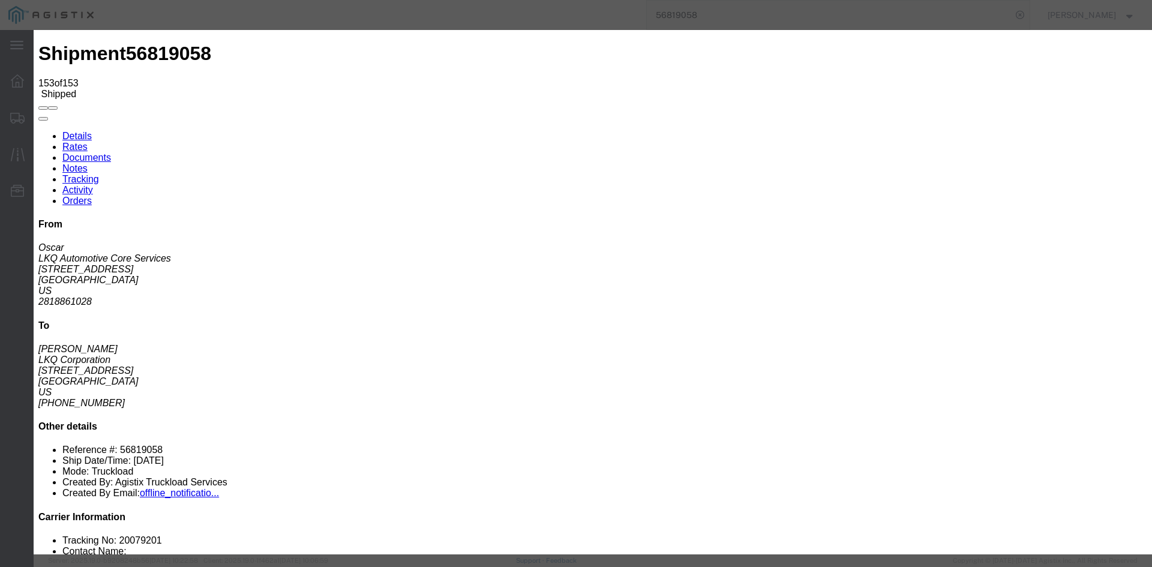
type input "[DATE]"
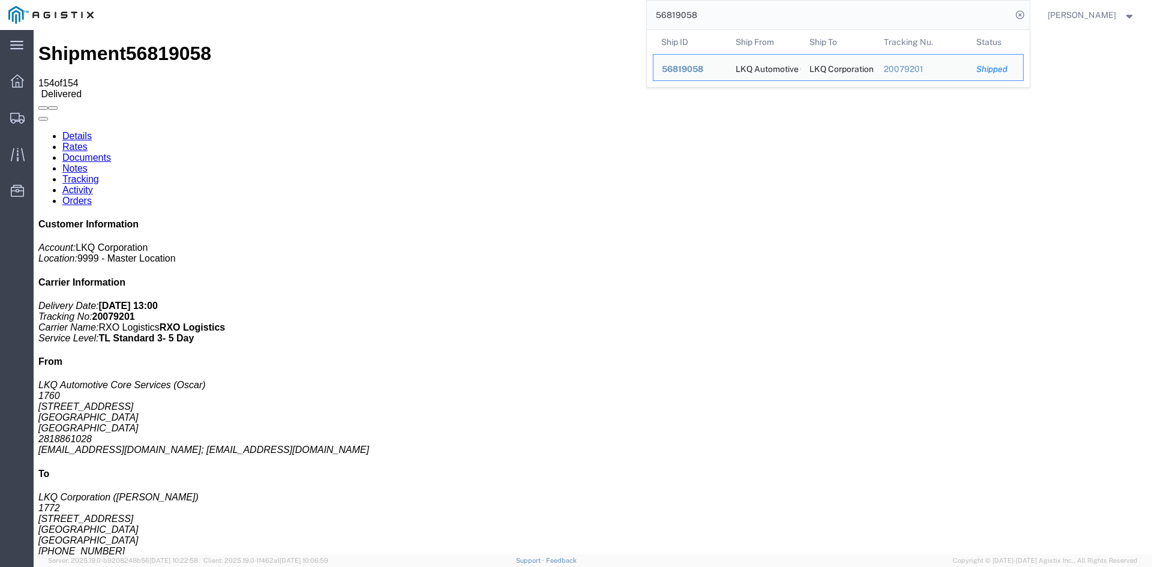
drag, startPoint x: 725, startPoint y: 13, endPoint x: 602, endPoint y: 5, distance: 123.3
click at [602, 5] on div "56819058 Ship ID Ship From Ship To Tracking Nu. Status Ship ID 56819058 Ship Fr…" at bounding box center [565, 15] width 927 height 30
paste input "746721"
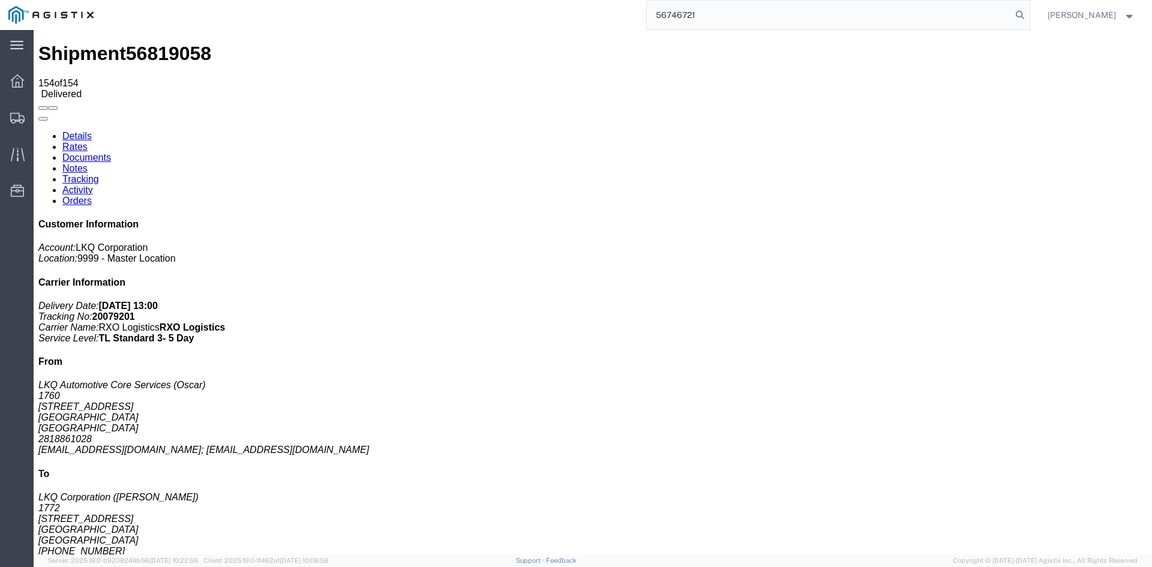
type input "56746721"
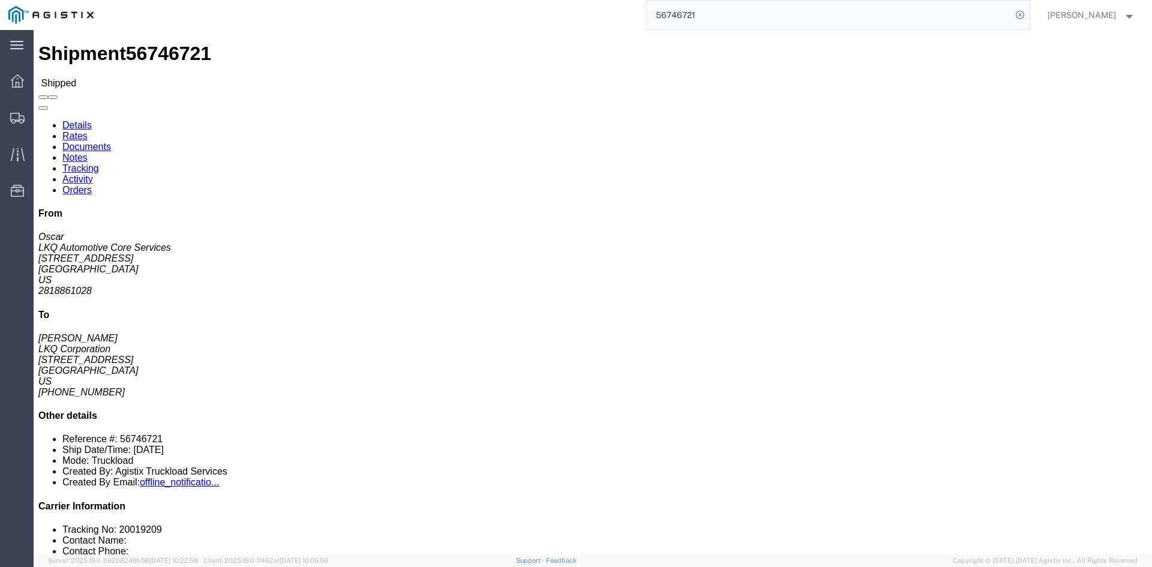
click link "Rates"
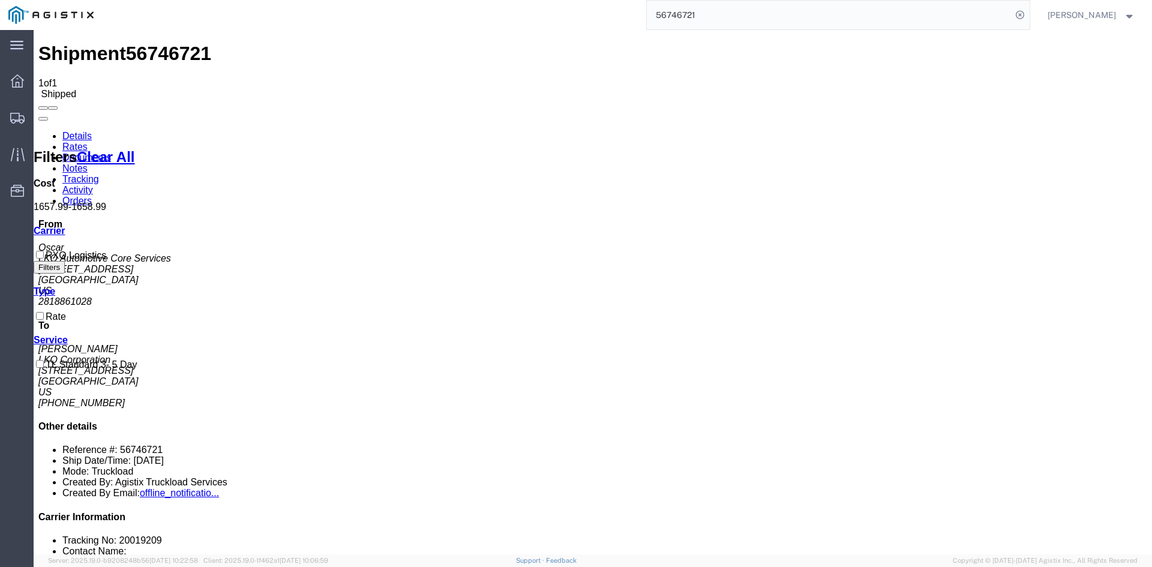
click at [99, 174] on link "Tracking" at bounding box center [80, 179] width 37 height 10
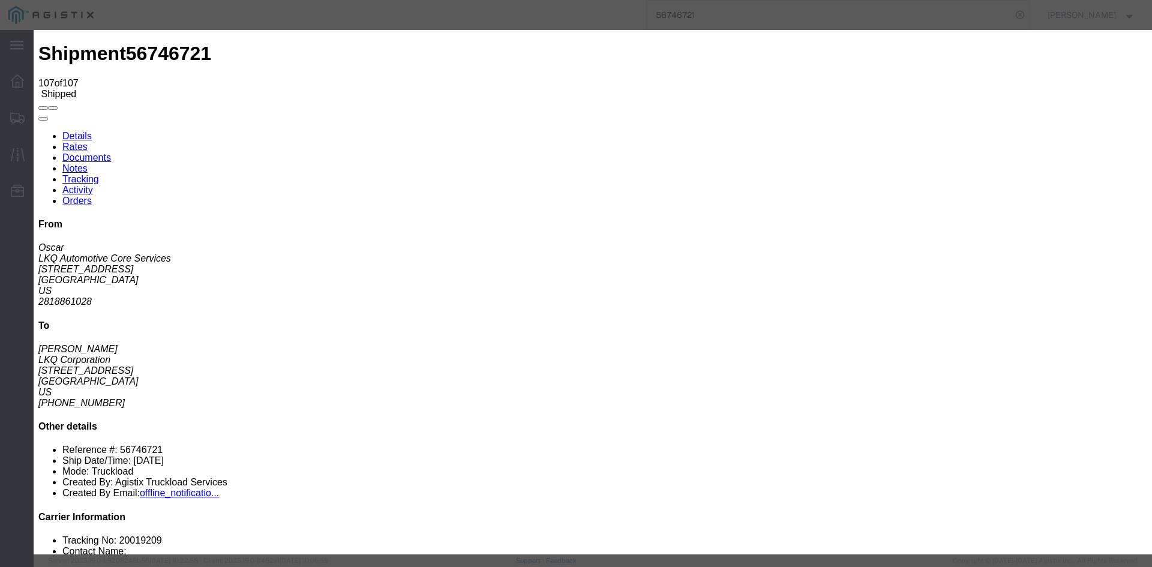
type input "[DATE]"
type input "1:00 PM"
select select "DELIVRED"
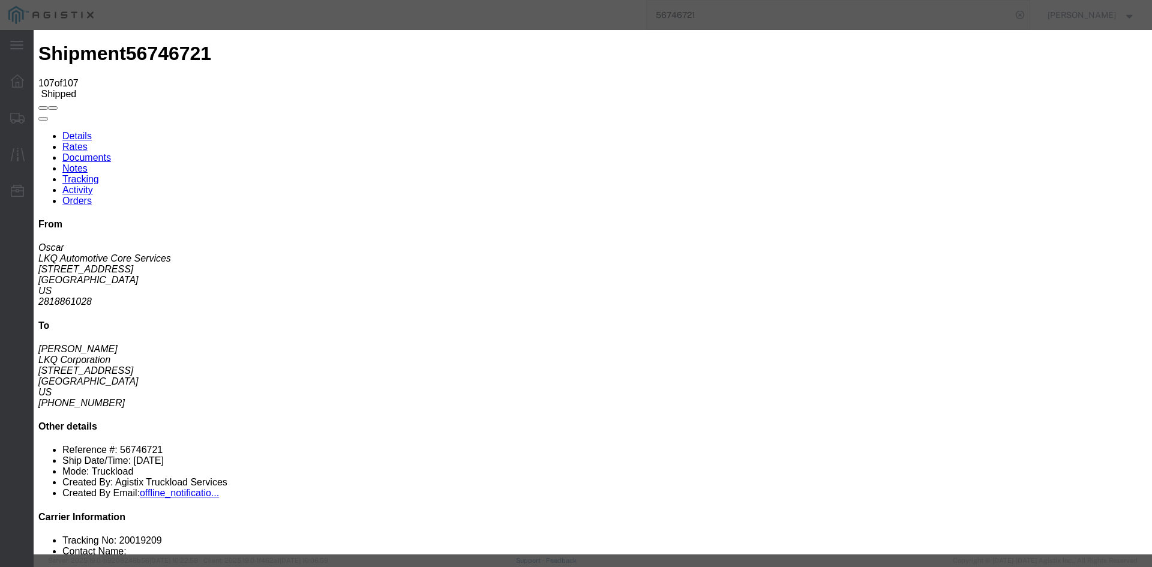
type input "[DATE]"
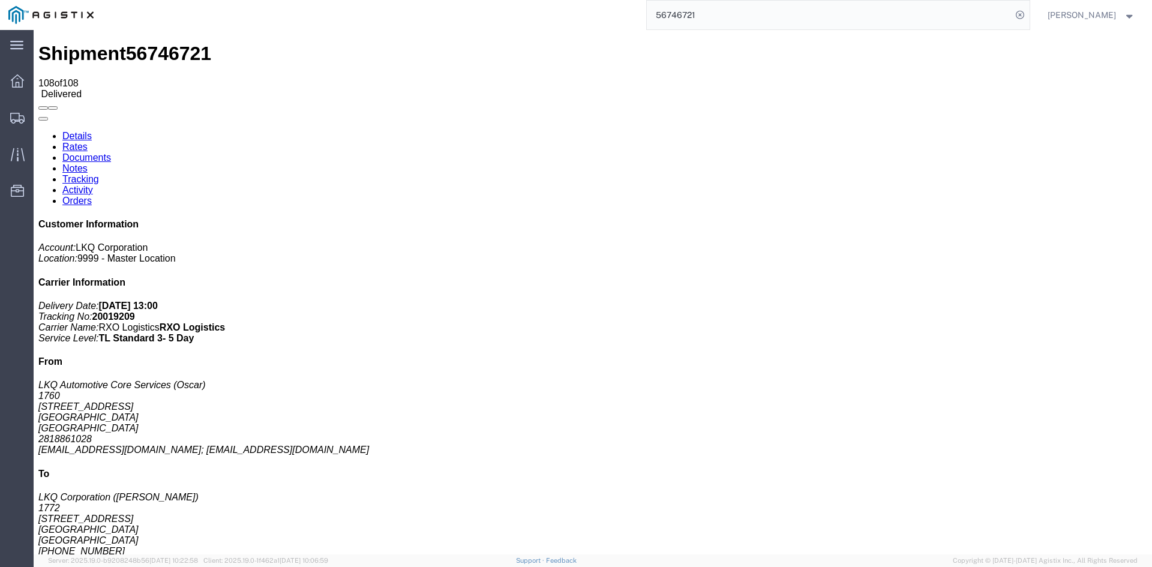
drag, startPoint x: 704, startPoint y: 7, endPoint x: 605, endPoint y: -2, distance: 98.8
click at [605, 0] on html "main_menu Created with Sketch. Collapse Menu Dashboard Shipments Traffic Resour…" at bounding box center [576, 283] width 1152 height 567
paste input "481839"
type input "56481839"
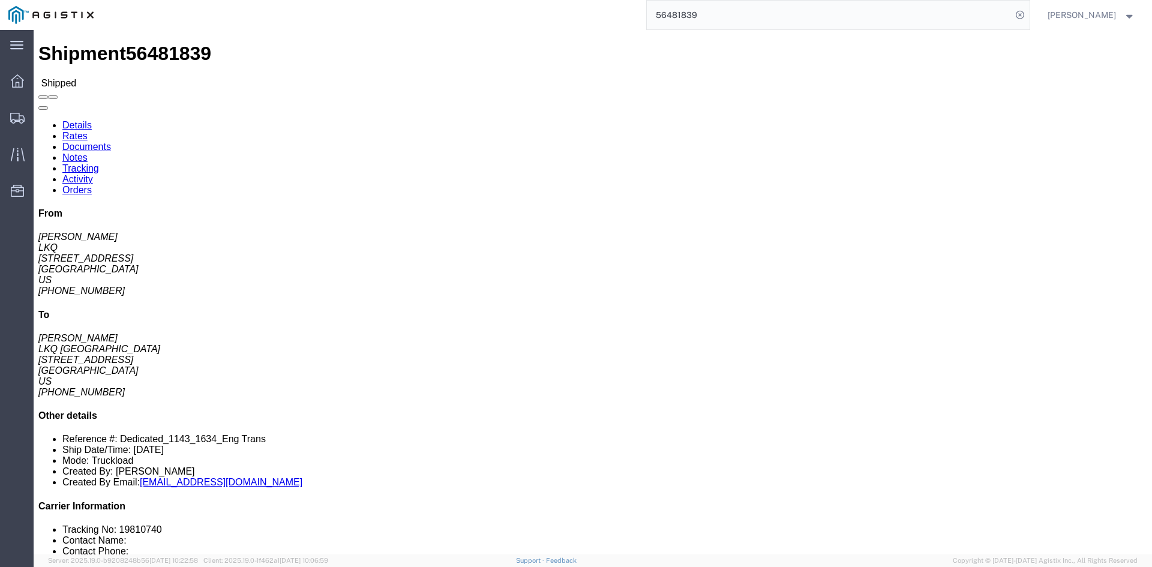
click link "Rates"
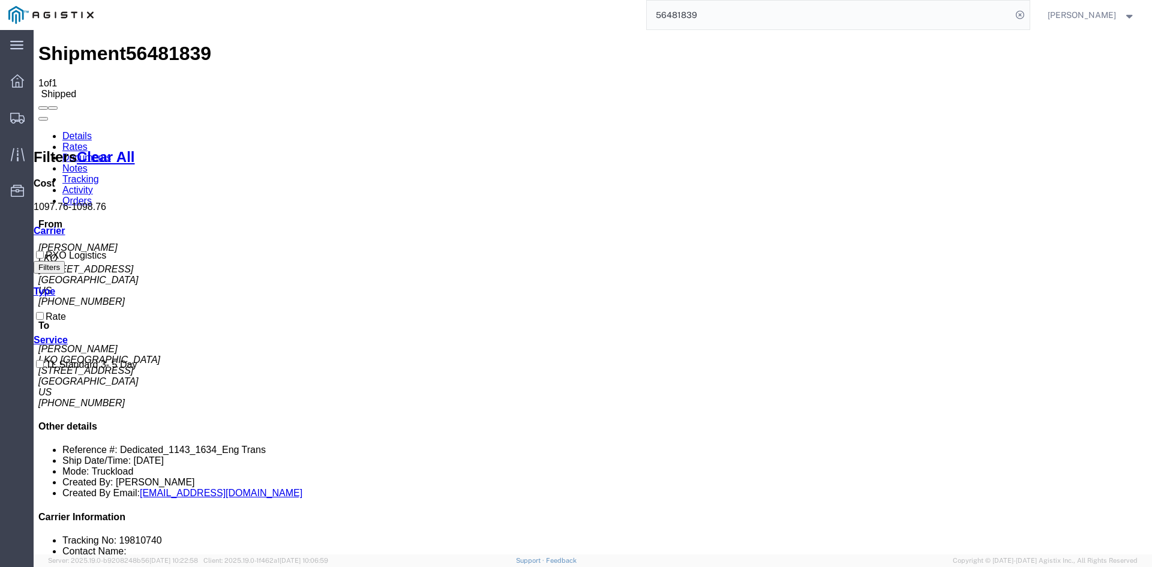
click at [99, 174] on link "Tracking" at bounding box center [80, 179] width 37 height 10
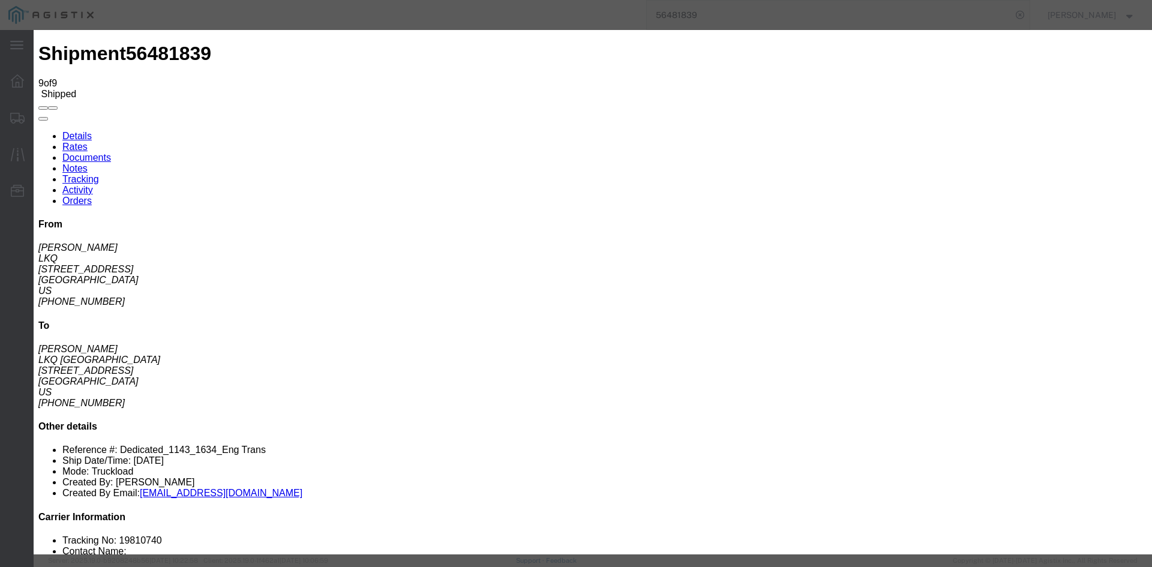
type input "[DATE]"
type input "1:00 PM"
select select "DELIVRED"
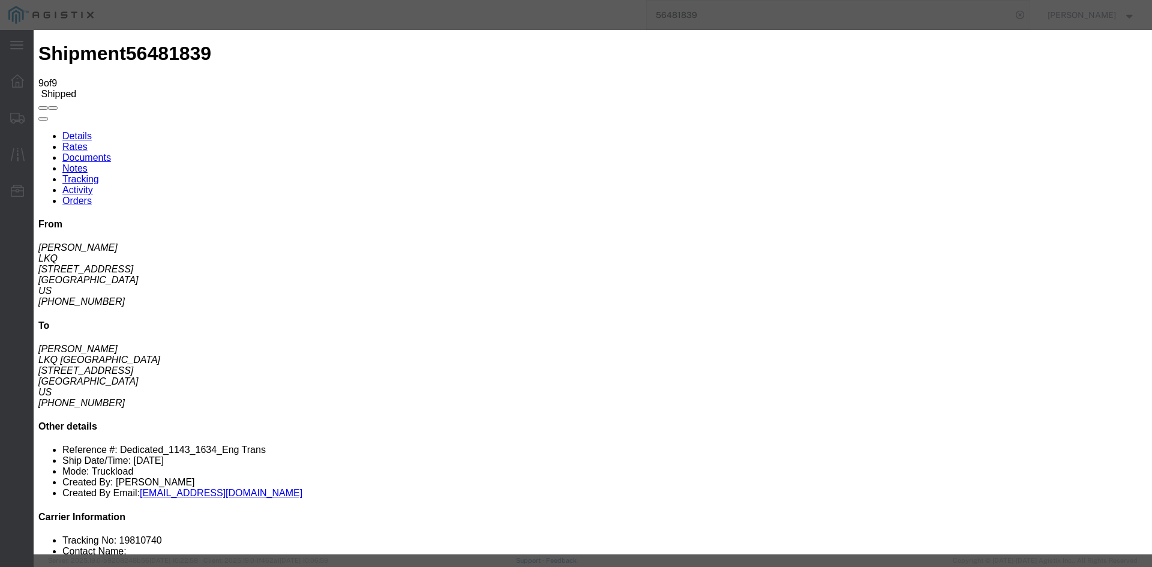
type input "[DATE]"
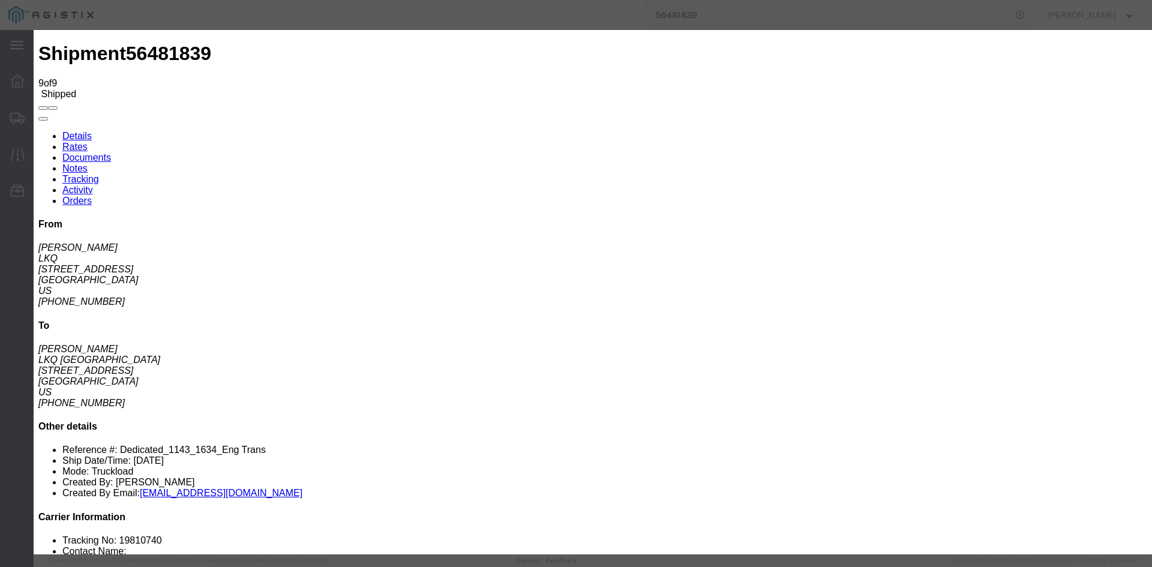
type input "5:13 AM"
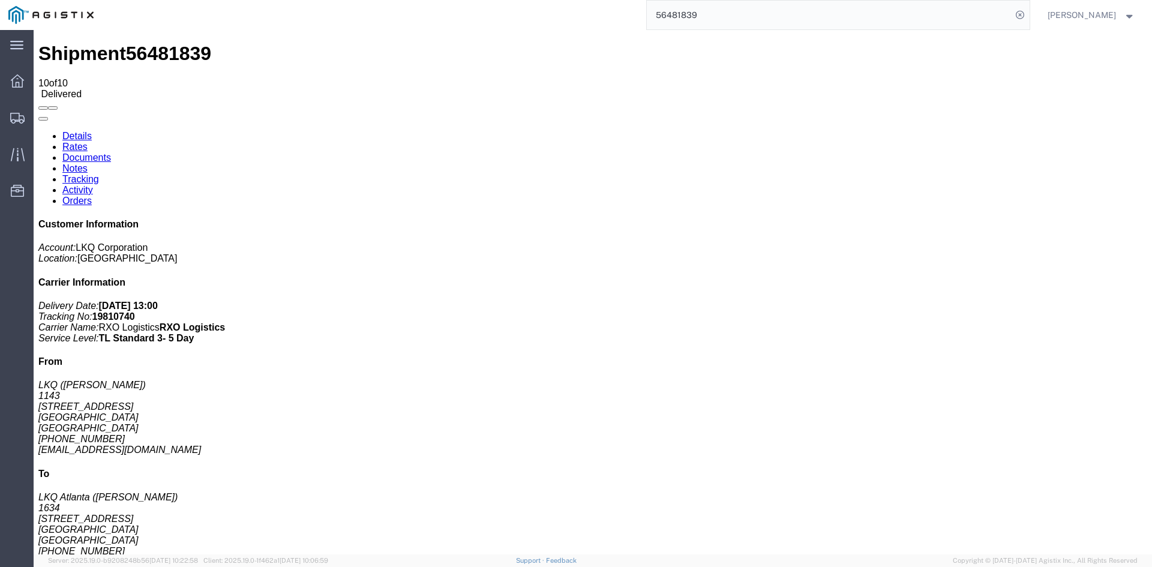
drag, startPoint x: 686, startPoint y: 5, endPoint x: 563, endPoint y: -4, distance: 123.3
click at [563, 0] on html "main_menu Created with Sketch. Collapse Menu Dashboard Shipments Traffic Resour…" at bounding box center [576, 283] width 1152 height 567
paste input "833837"
type input "56833837"
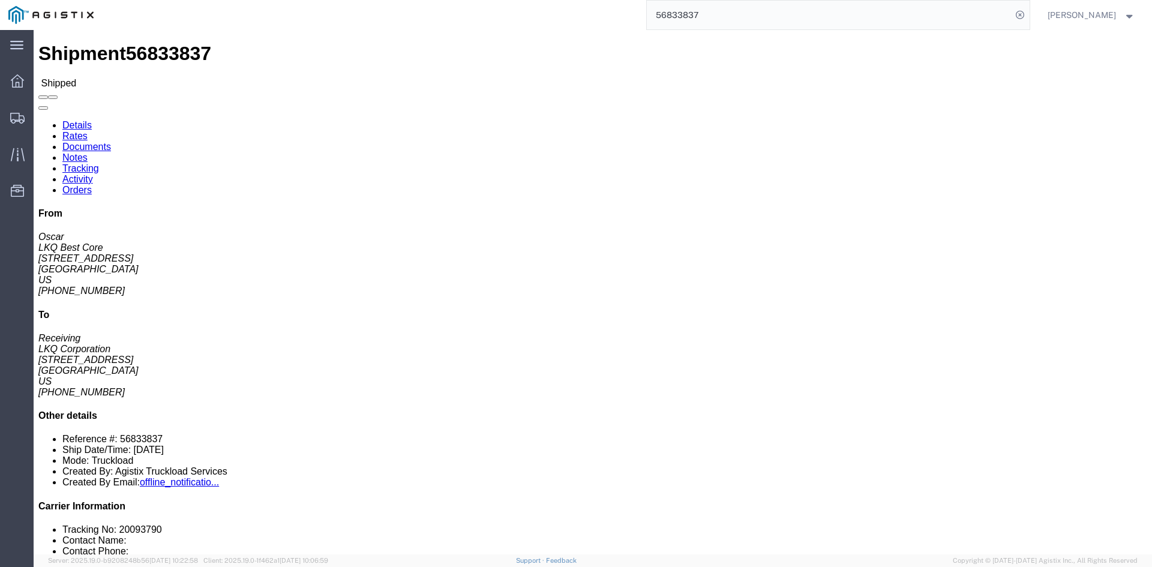
drag, startPoint x: 122, startPoint y: 74, endPoint x: 89, endPoint y: 44, distance: 44.6
click link "Rates"
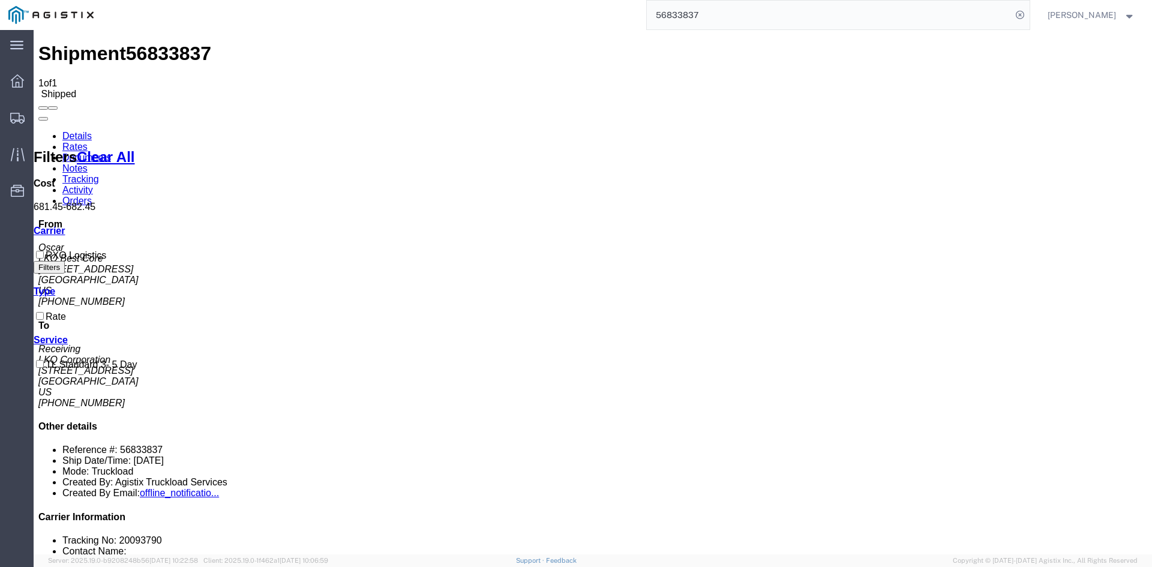
click at [99, 174] on link "Tracking" at bounding box center [80, 179] width 37 height 10
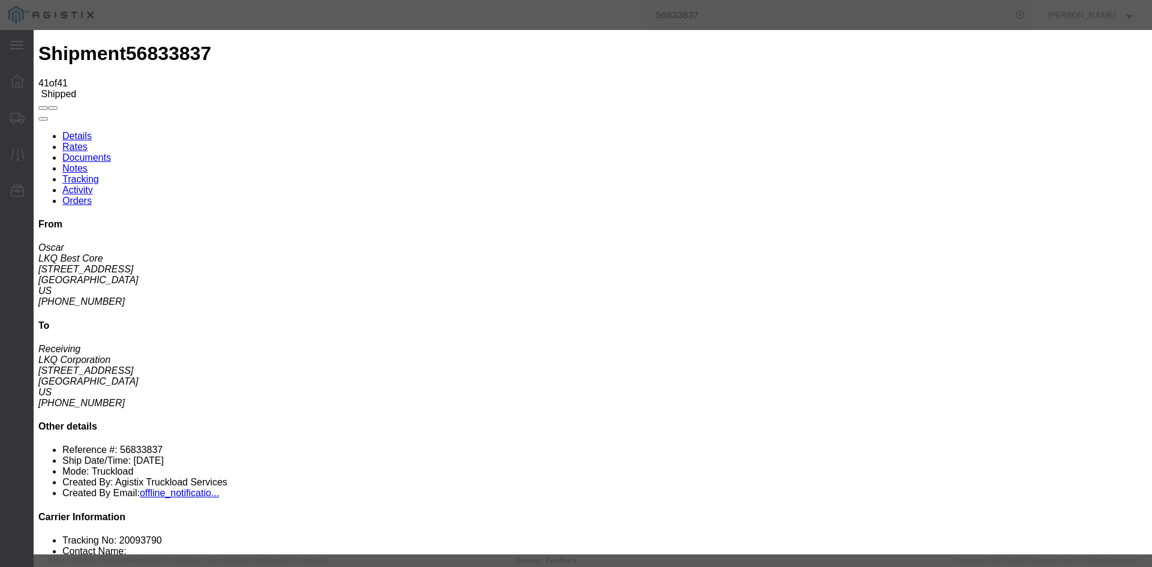
type input "[DATE]"
type input "1:00 PM"
select select "DELIVRED"
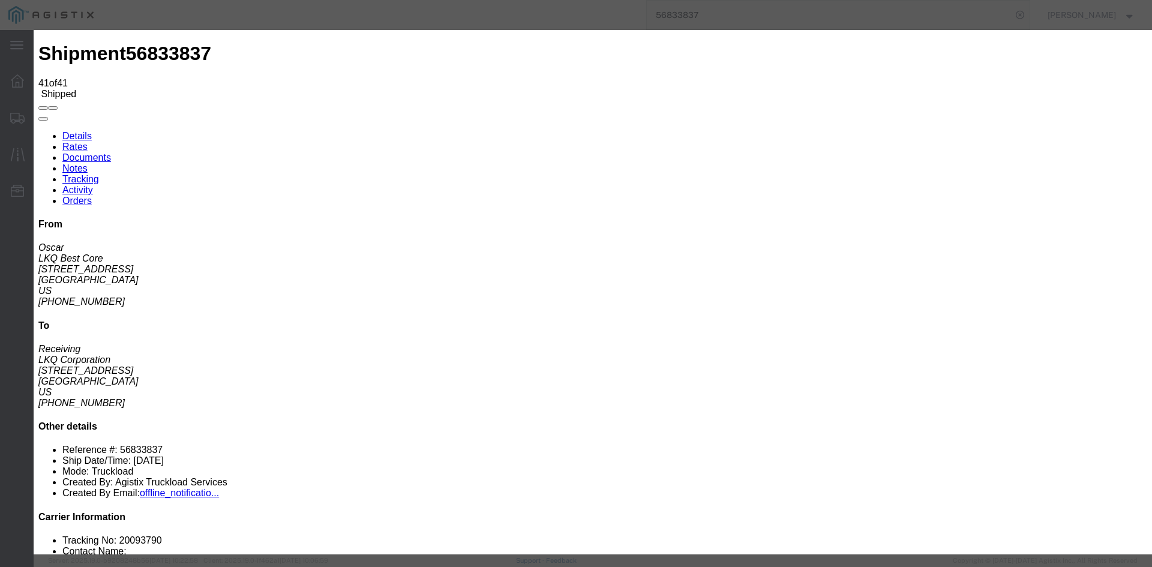
type input "[DATE]"
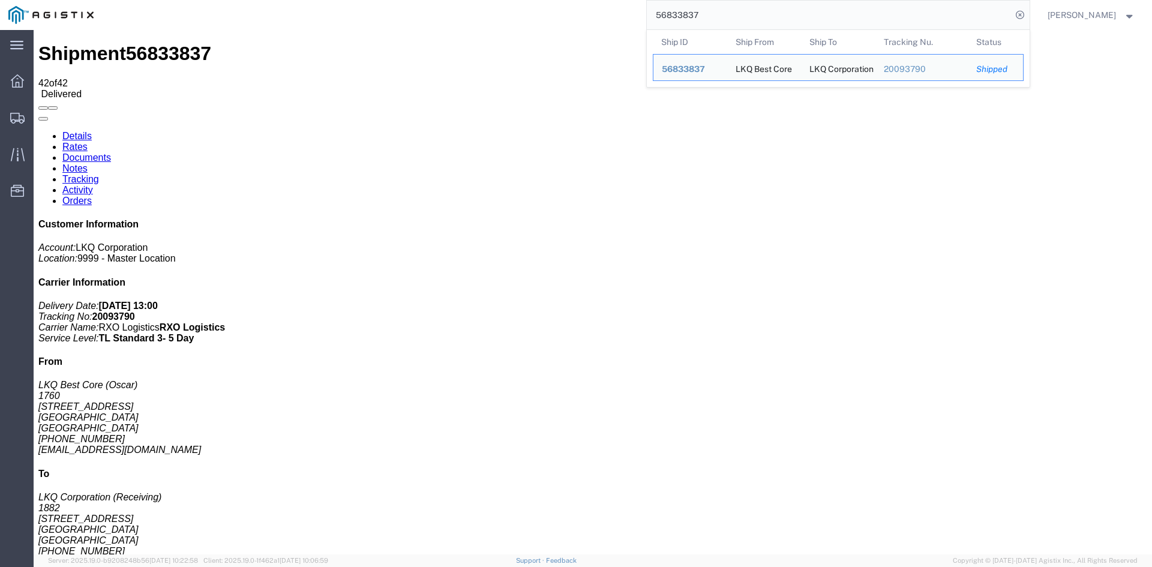
drag, startPoint x: 771, startPoint y: 11, endPoint x: 560, endPoint y: -4, distance: 212.2
click at [560, 0] on html "main_menu Created with Sketch. Collapse Menu Dashboard Shipments Traffic Resour…" at bounding box center [576, 283] width 1152 height 567
paste input "7398"
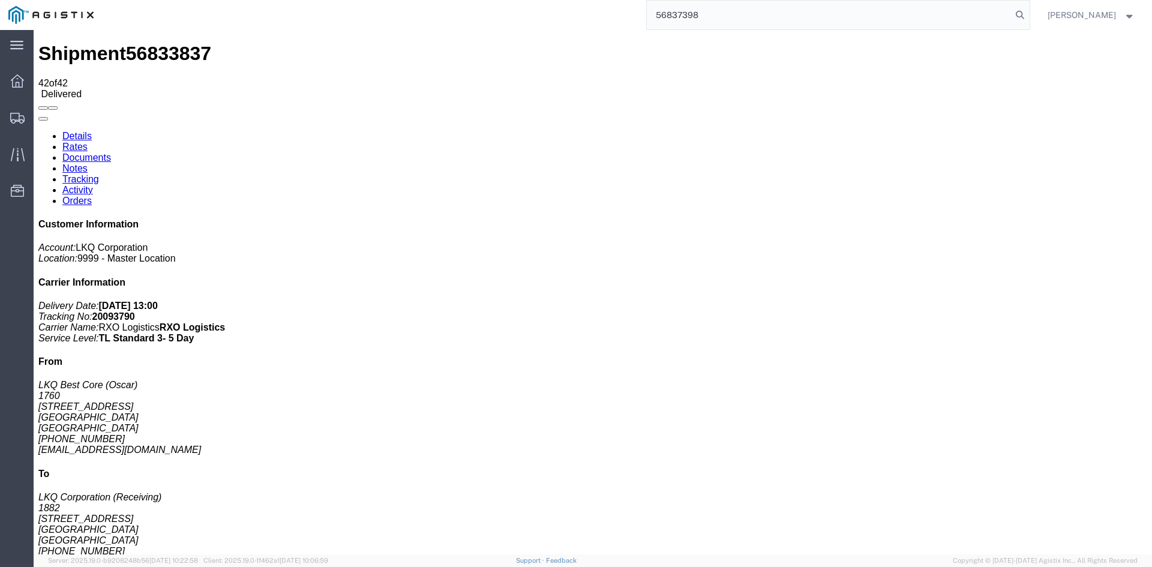
type input "56837398"
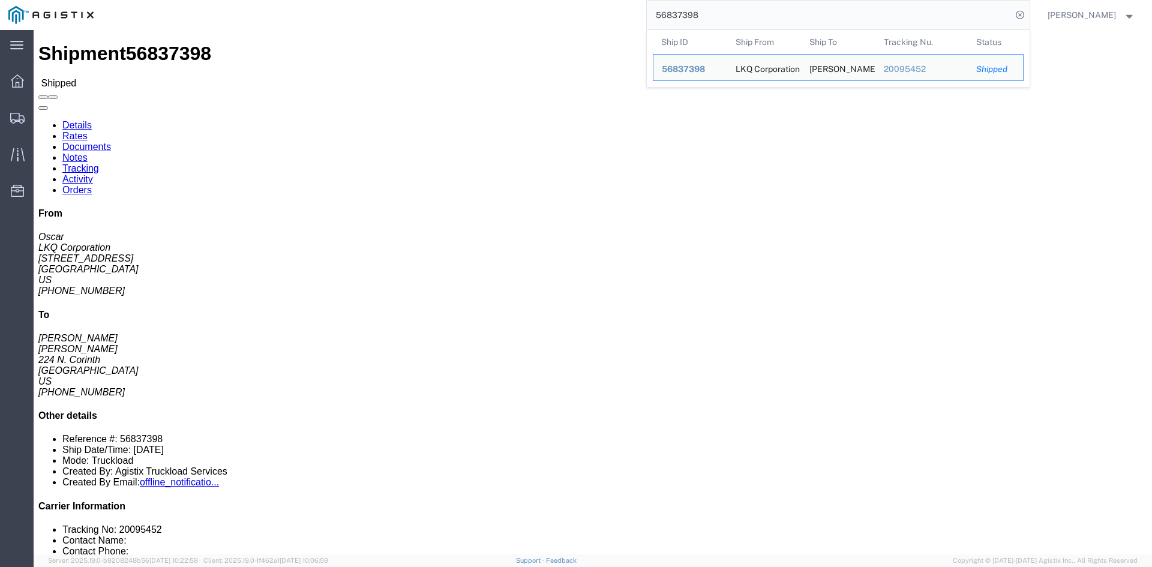
click link "Rates"
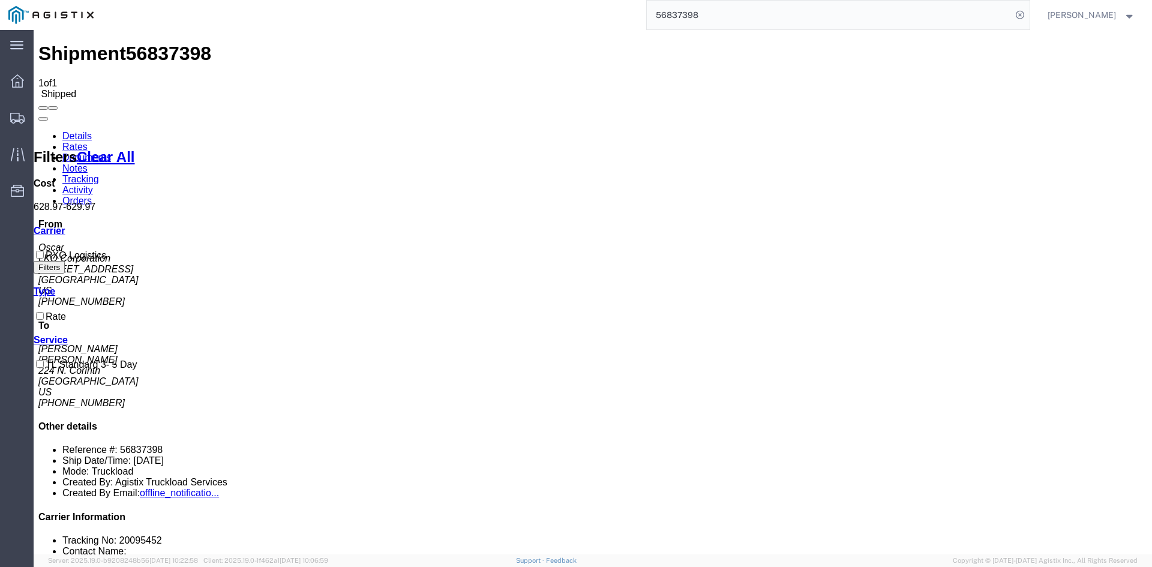
click at [99, 174] on link "Tracking" at bounding box center [80, 179] width 37 height 10
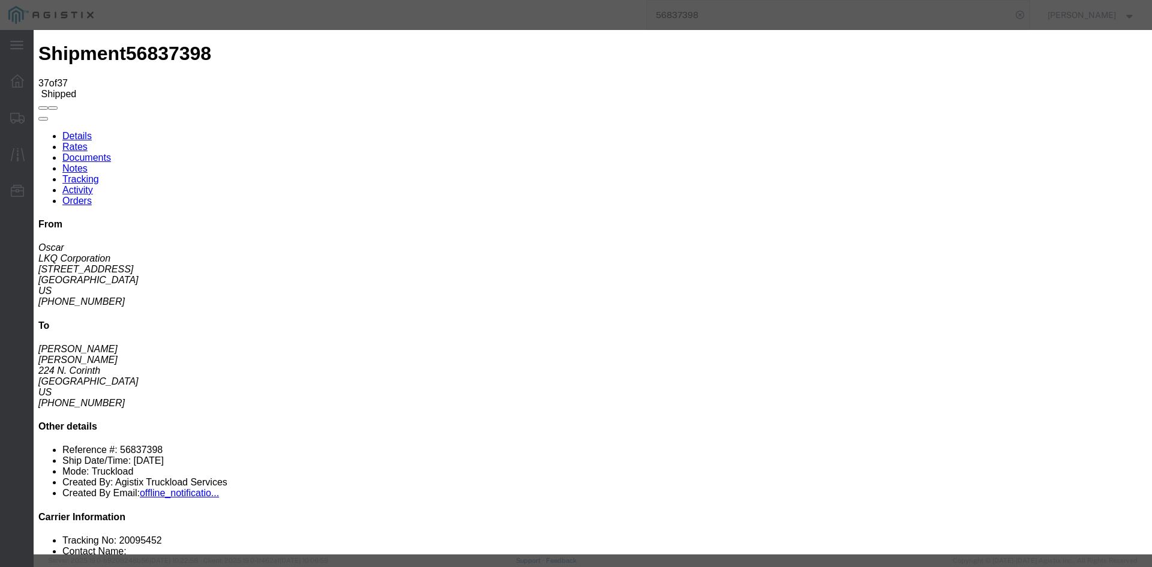
type input "[DATE]"
type input "1:00 PM"
select select "DELIVRED"
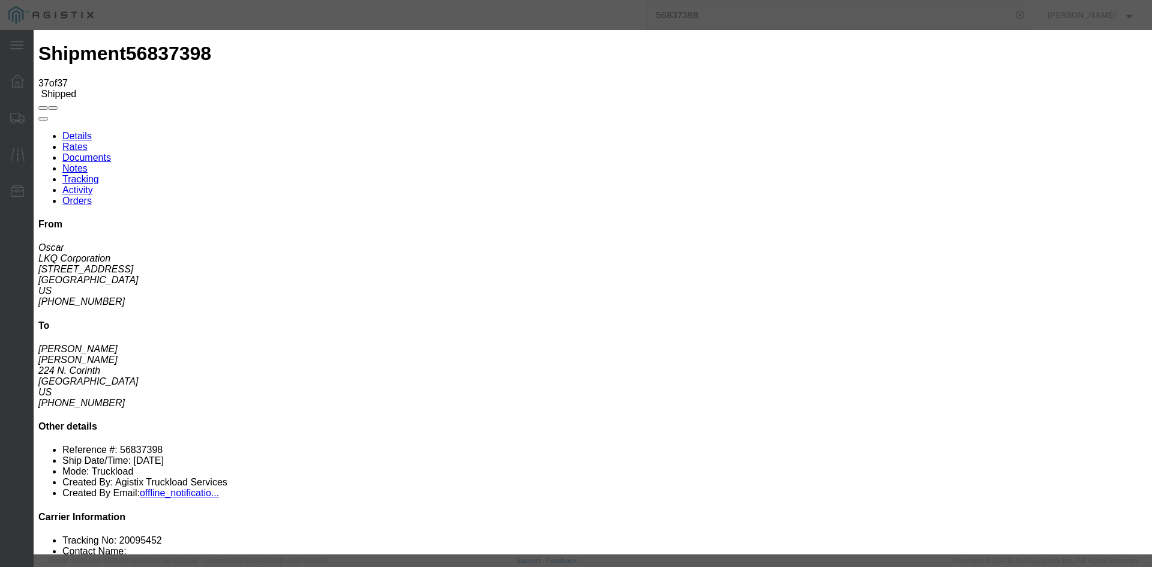
type input "[DATE]"
